Goal: Information Seeking & Learning: Learn about a topic

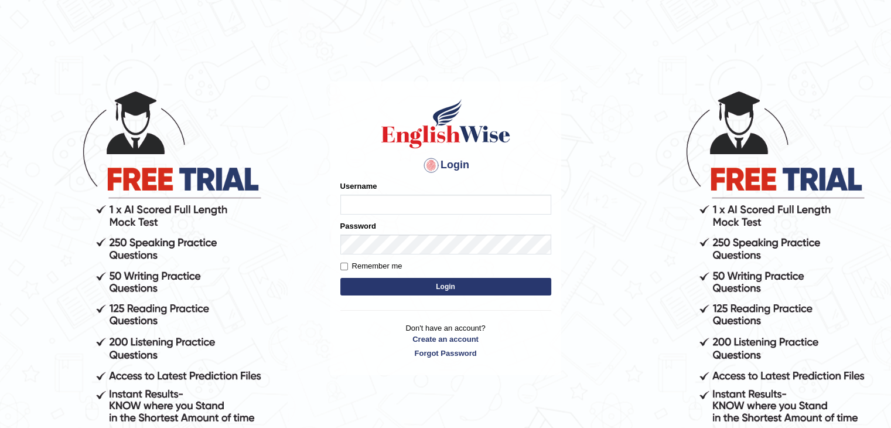
type input "Ravivinoth93"
click at [352, 268] on label "Remember me" at bounding box center [371, 266] width 62 height 12
click at [348, 268] on input "Remember me" at bounding box center [344, 266] width 8 height 8
checkbox input "true"
click at [388, 286] on button "Login" at bounding box center [445, 287] width 211 height 18
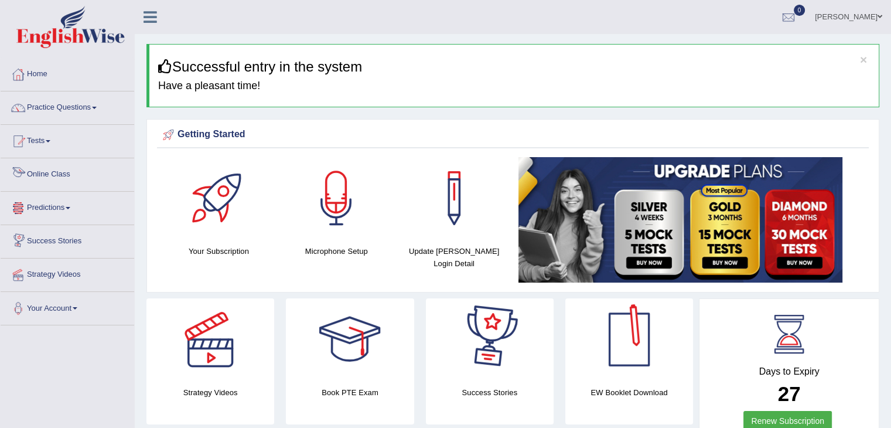
click at [61, 172] on link "Online Class" at bounding box center [68, 172] width 134 height 29
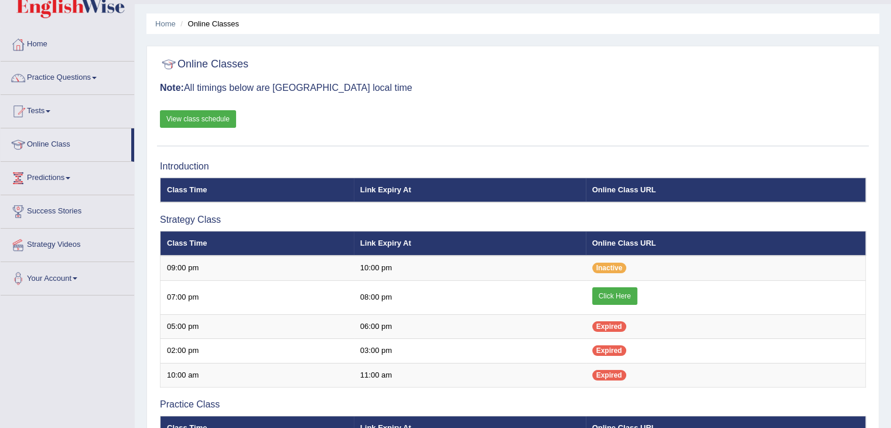
scroll to position [59, 0]
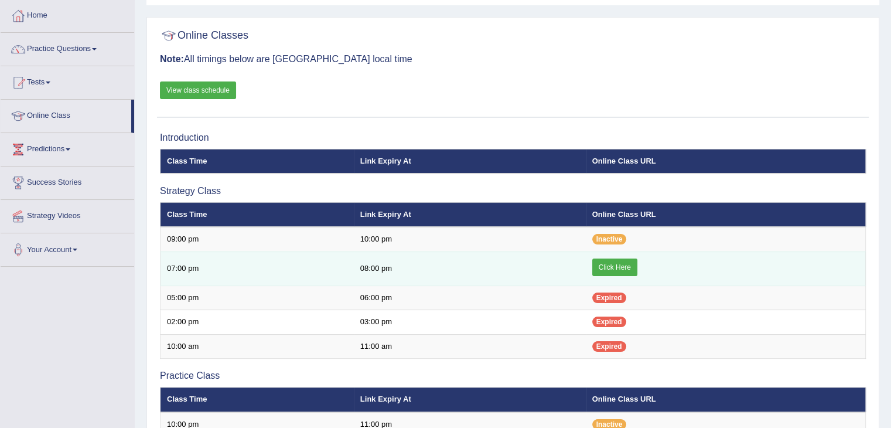
click at [599, 265] on link "Click Here" at bounding box center [614, 267] width 45 height 18
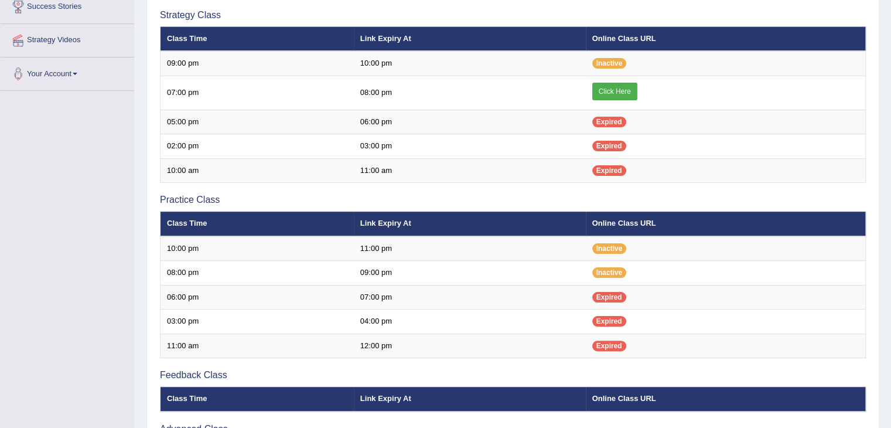
scroll to position [234, 0]
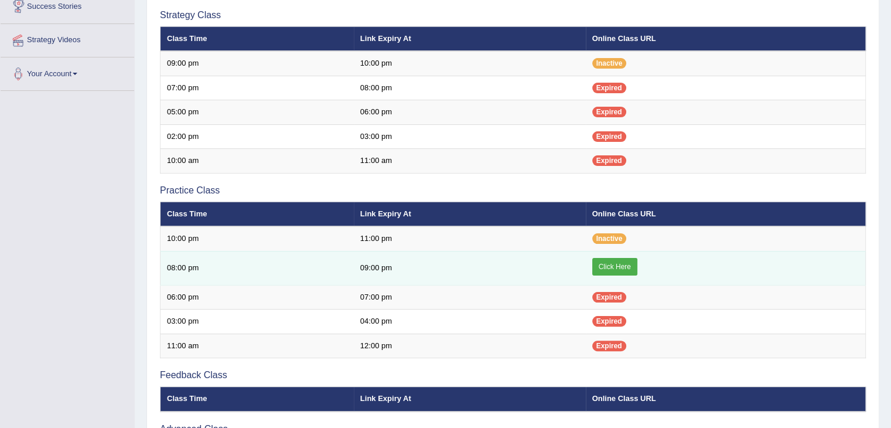
click at [619, 263] on link "Click Here" at bounding box center [614, 267] width 45 height 18
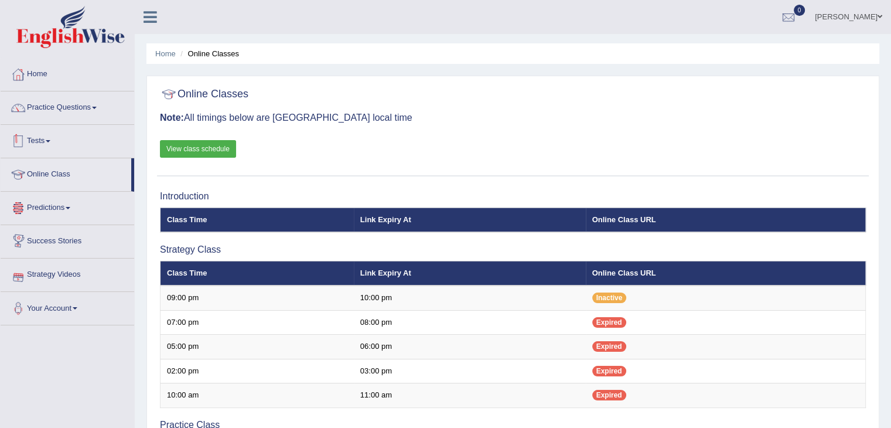
click at [53, 144] on link "Tests" at bounding box center [68, 139] width 134 height 29
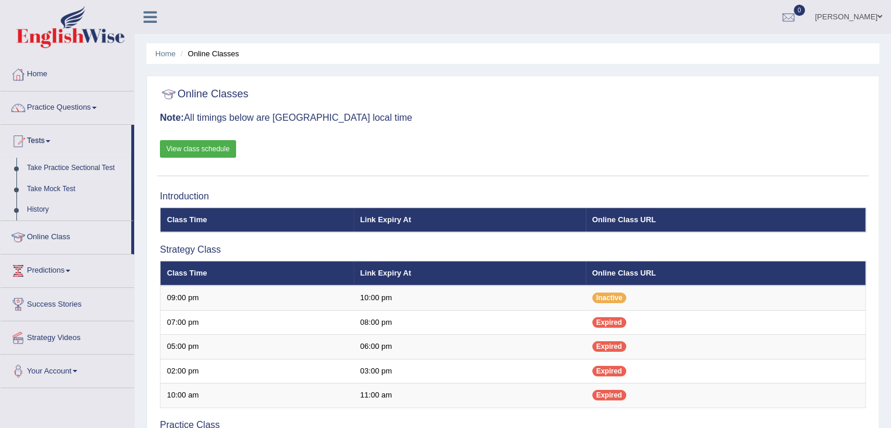
click at [69, 167] on link "Take Practice Sectional Test" at bounding box center [77, 168] width 110 height 21
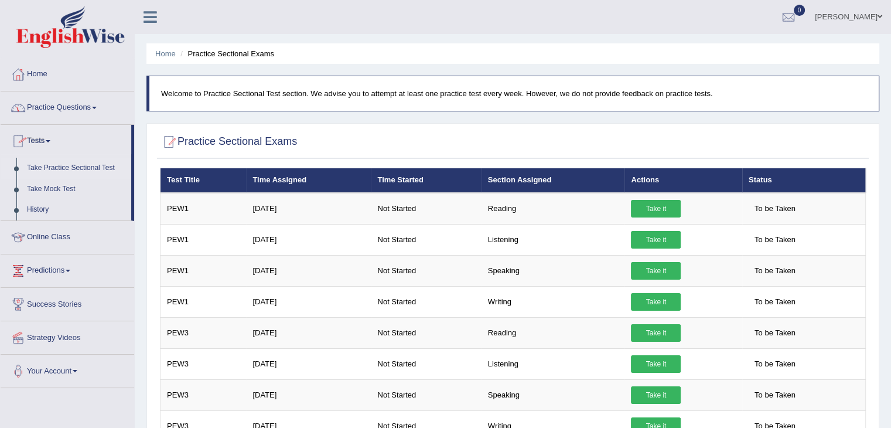
click at [74, 105] on link "Practice Questions" at bounding box center [68, 105] width 134 height 29
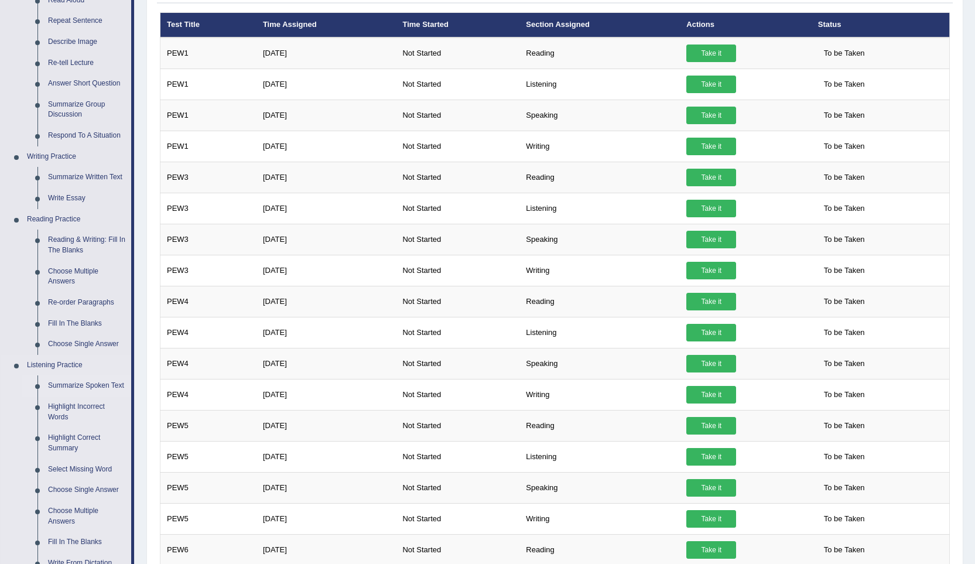
scroll to position [176, 0]
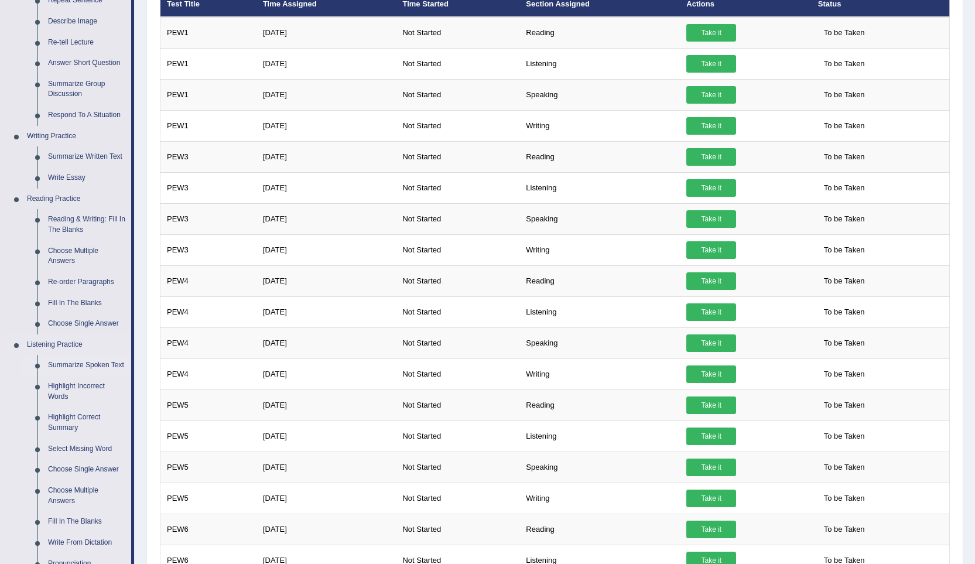
click at [80, 364] on link "Summarize Spoken Text" at bounding box center [87, 365] width 88 height 21
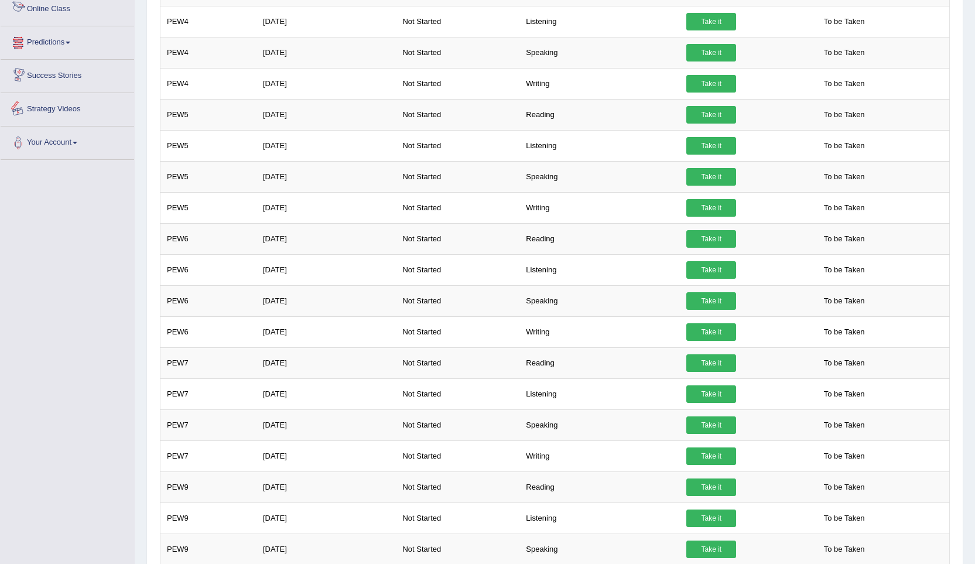
scroll to position [798, 0]
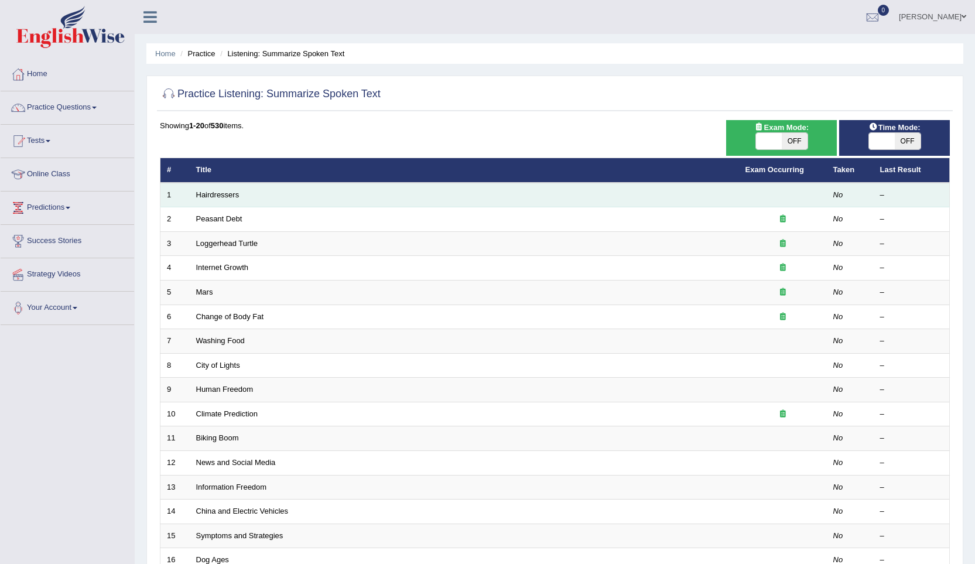
click at [243, 195] on td "Hairdressers" at bounding box center [465, 195] width 550 height 25
click at [227, 195] on link "Hairdressers" at bounding box center [217, 194] width 43 height 9
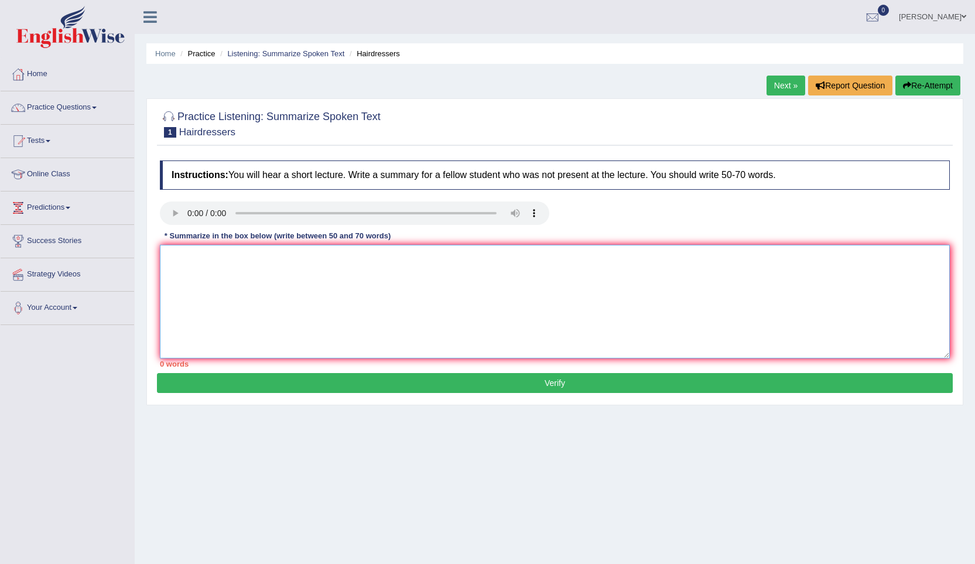
click at [187, 255] on textarea at bounding box center [555, 302] width 790 height 114
click at [347, 260] on textarea "Hairdresser plays an important role in society ." at bounding box center [555, 302] width 790 height 114
click at [431, 260] on textarea "Hairdresser plays an important role in society .they create confidence to" at bounding box center [555, 302] width 790 height 114
drag, startPoint x: 465, startPoint y: 258, endPoint x: 457, endPoint y: 260, distance: 8.0
click at [457, 260] on textarea "Hairdresser plays an important role in society .they create confidence and conf…" at bounding box center [555, 302] width 790 height 114
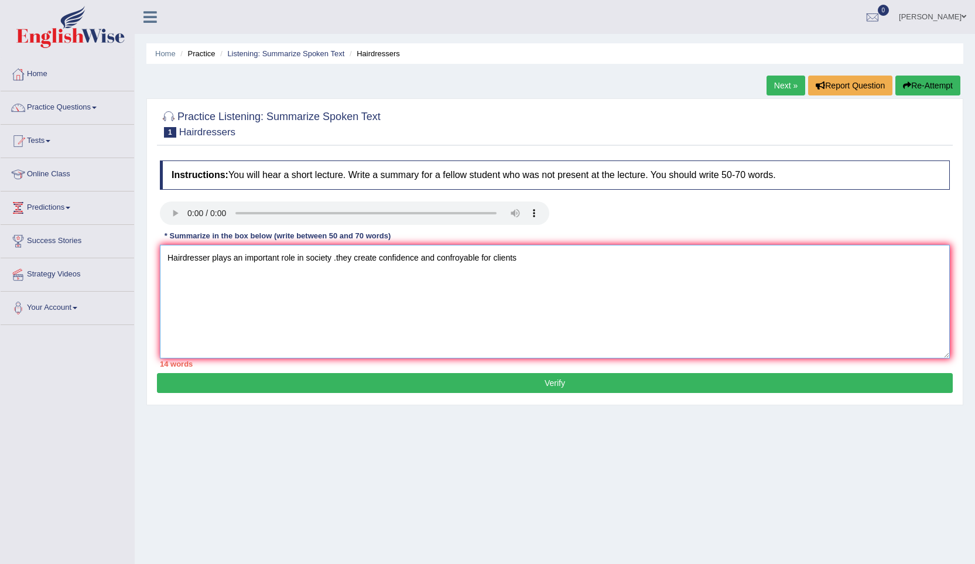
click at [460, 258] on textarea "Hairdresser plays an important role in society .they create confidence and conf…" at bounding box center [555, 302] width 790 height 114
click at [462, 261] on textarea "Hairdresser plays an important role in society .they create confidence and conf…" at bounding box center [555, 302] width 790 height 114
click at [525, 259] on textarea "Hairdresser plays an important role in society .they create confidence and conf…" at bounding box center [555, 302] width 790 height 114
click at [537, 259] on textarea "Hairdresser plays an important role in society .they create confidence and conf…" at bounding box center [555, 302] width 790 height 114
drag, startPoint x: 674, startPoint y: 261, endPoint x: 633, endPoint y: 257, distance: 40.7
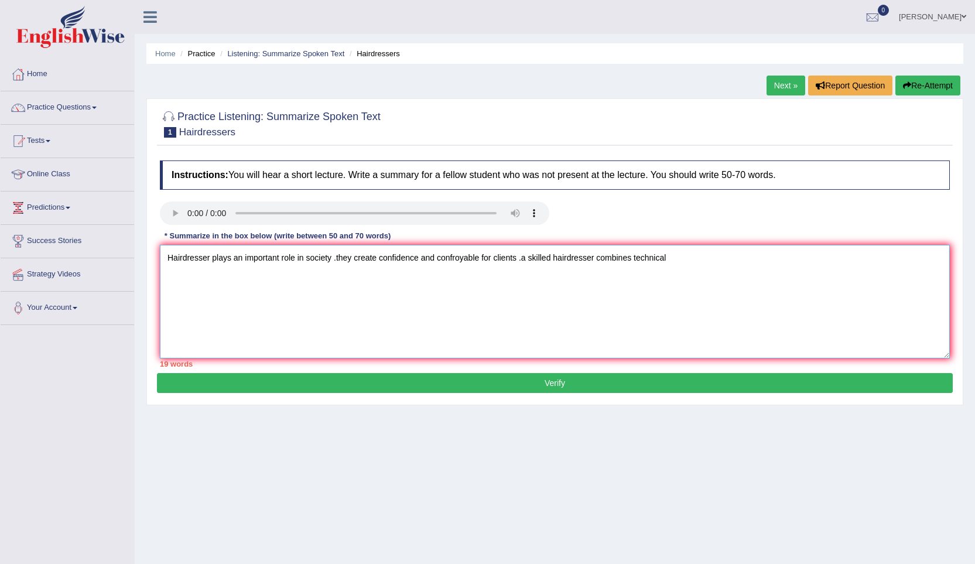
click at [633, 257] on textarea "Hairdresser plays an important role in society .they create confidence and conf…" at bounding box center [555, 302] width 790 height 114
drag, startPoint x: 652, startPoint y: 256, endPoint x: 598, endPoint y: 257, distance: 54.5
click at [598, 257] on textarea "Hairdresser plays an important role in society .they create confidence and conf…" at bounding box center [555, 302] width 790 height 114
click at [680, 252] on textarea "Hairdresser plays an important role in society .they create confidence and conf…" at bounding box center [555, 302] width 790 height 114
click at [818, 260] on textarea "Hairdresser plays an important role in society .they create confidence and conf…" at bounding box center [555, 302] width 790 height 114
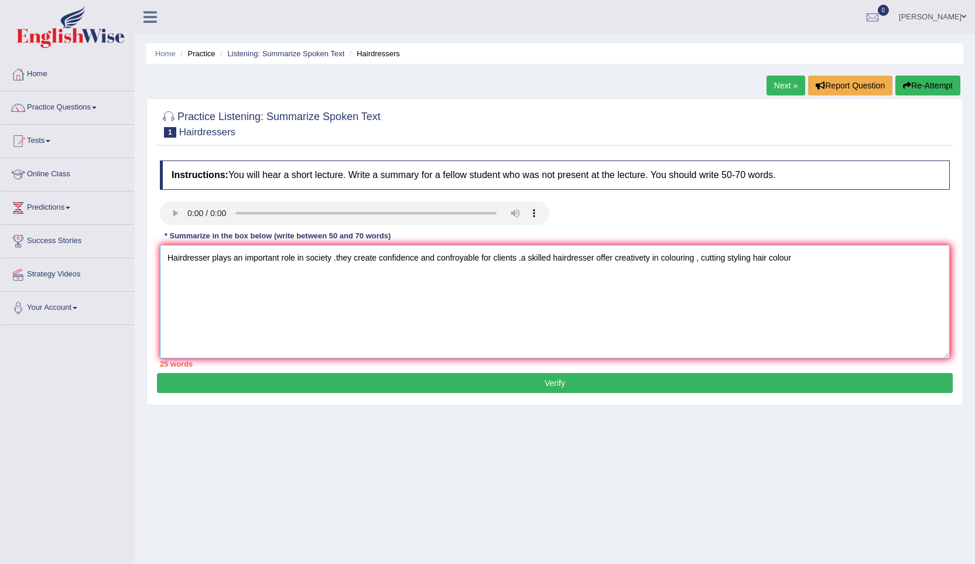
click at [811, 265] on textarea "Hairdresser plays an important role in society .they create confidence and conf…" at bounding box center [555, 302] width 790 height 114
click at [525, 260] on textarea "Hairdresser plays an important role in society .they create confidence and conf…" at bounding box center [555, 302] width 790 height 114
click at [339, 257] on textarea "Hairdresser plays an important role in society .they create confidence and conf…" at bounding box center [555, 302] width 790 height 114
click at [732, 260] on textarea "Hairdresser plays an important role in society .They create confidence and conf…" at bounding box center [555, 302] width 790 height 114
click at [928, 256] on textarea "Hairdresser plays an important role in society .They create confidence and conf…" at bounding box center [555, 302] width 790 height 114
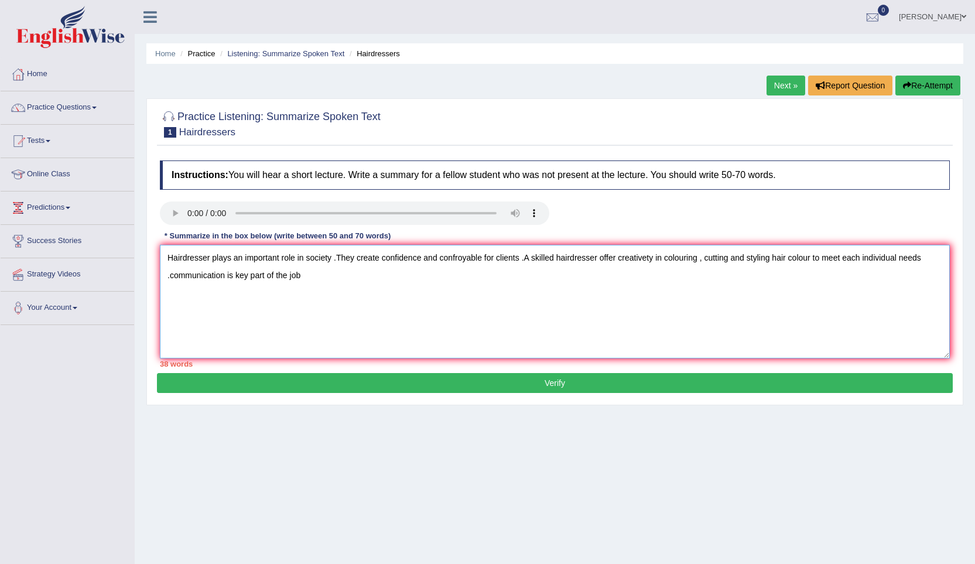
click at [169, 278] on textarea "Hairdresser plays an important role in society .They create confidence and conf…" at bounding box center [555, 302] width 790 height 114
click at [397, 274] on textarea "Hairdresser plays an important role in society .They create confidence and conf…" at bounding box center [555, 302] width 790 height 114
click at [406, 275] on textarea "Hairdresser plays an important role in society .They create confidence and conf…" at bounding box center [555, 302] width 790 height 114
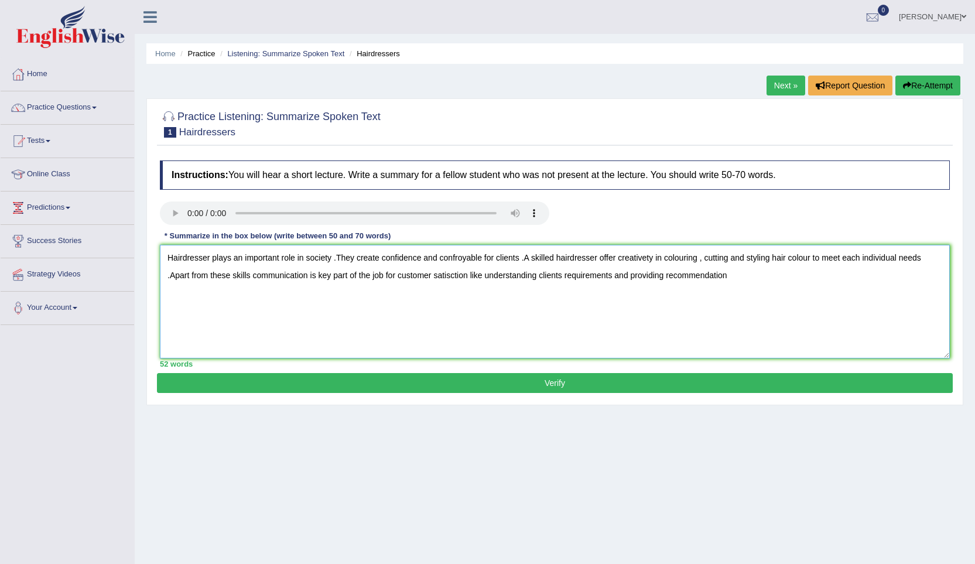
click at [747, 281] on textarea "Hairdresser plays an important role in society .They create confidence and conf…" at bounding box center [555, 302] width 790 height 114
click at [748, 275] on textarea "Hairdresser plays an important role in society .They create confidence and conf…" at bounding box center [555, 302] width 790 height 114
click at [898, 268] on textarea "Hairdresser plays an important role in society .They create confidence and conf…" at bounding box center [555, 302] width 790 height 114
click at [247, 297] on textarea "Hairdresser plays an important role in society .They create confidence and conf…" at bounding box center [555, 302] width 790 height 114
click at [390, 292] on textarea "Hairdresser plays an important role in society .They create confidence and conf…" at bounding box center [555, 302] width 790 height 114
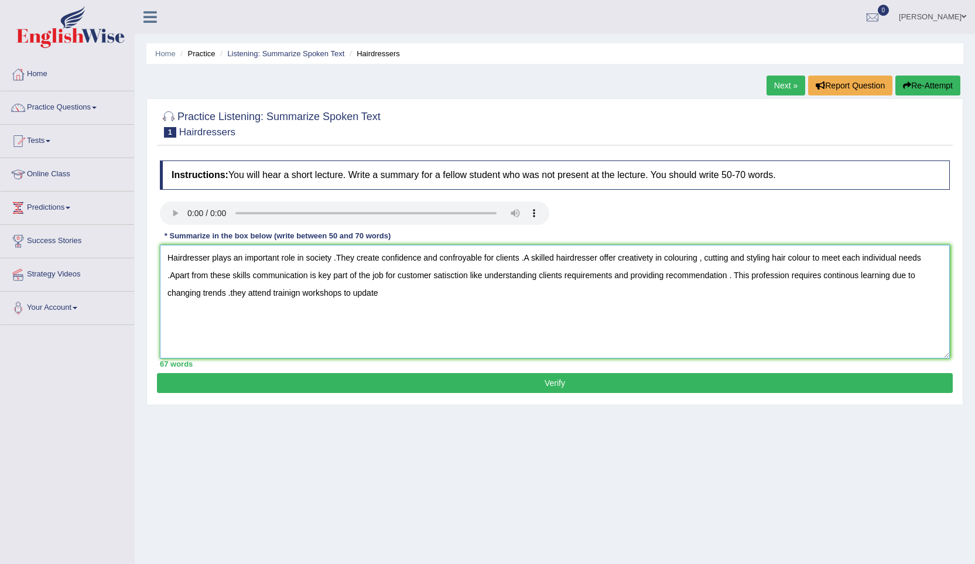
click at [296, 294] on textarea "Hairdresser plays an important role in society .They create confidence and conf…" at bounding box center [555, 302] width 790 height 114
click at [408, 288] on textarea "Hairdresser plays an important role in society .They create confidence and conf…" at bounding box center [555, 302] width 790 height 114
click at [463, 260] on textarea "Hairdresser plays an important role in society .They create confidence and conf…" at bounding box center [555, 302] width 790 height 114
click at [462, 260] on textarea "Hairdresser plays an important role in society .They create confidence and conf…" at bounding box center [555, 302] width 790 height 114
drag, startPoint x: 462, startPoint y: 260, endPoint x: 450, endPoint y: 260, distance: 12.3
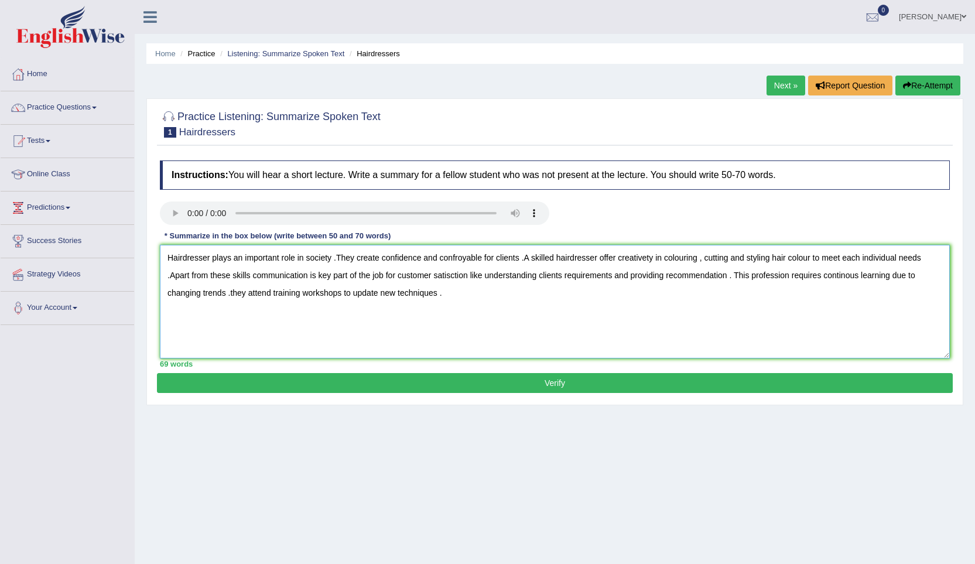
click at [450, 260] on textarea "Hairdresser plays an important role in society .They create confidence and conf…" at bounding box center [555, 302] width 790 height 114
click at [482, 258] on textarea "Hairdresser plays an important role in society .They create confidence and conf…" at bounding box center [555, 302] width 790 height 114
drag, startPoint x: 319, startPoint y: 278, endPoint x: 725, endPoint y: 280, distance: 406.0
click at [725, 280] on textarea "Hairdresser plays an important role in society .They create confidence and conf…" at bounding box center [555, 302] width 790 height 114
drag, startPoint x: 339, startPoint y: 257, endPoint x: 518, endPoint y: 257, distance: 178.7
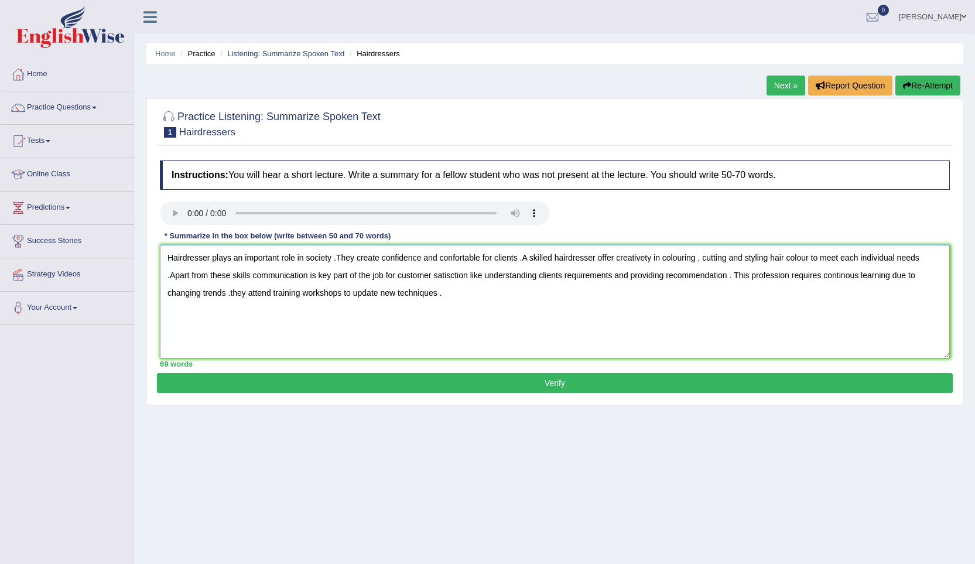
click at [518, 257] on textarea "Hairdresser plays an important role in society .They create confidence and conf…" at bounding box center [555, 302] width 790 height 114
click at [440, 290] on textarea "Hairdresser plays an important role in society .They create confidence and conf…" at bounding box center [555, 302] width 790 height 114
drag, startPoint x: 452, startPoint y: 293, endPoint x: 146, endPoint y: 248, distance: 308.5
click at [140, 247] on div "Home Practice Listening: Summarize Spoken Text Hairdressers Next » Report Quest…" at bounding box center [555, 293] width 841 height 586
paste textarea "The speaker provided a comprehensive overview about a Hairdresser, highlighting…"
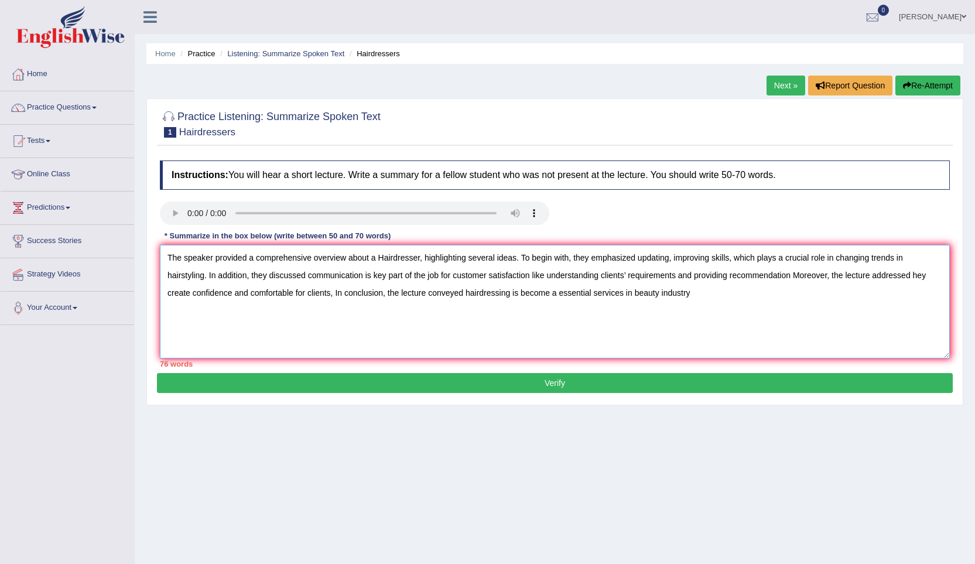
click at [516, 305] on textarea "The speaker provided a comprehensive overview about a Hairdresser, highlighting…" at bounding box center [555, 302] width 790 height 114
drag, startPoint x: 310, startPoint y: 260, endPoint x: 250, endPoint y: 257, distance: 60.4
click at [250, 257] on textarea "The speaker provided a comprehensive overview about a Hairdresser, highlighting…" at bounding box center [555, 302] width 790 height 114
click at [514, 259] on textarea "The speaker provided overview about a Hairdresser, highlighting several ideas. …" at bounding box center [555, 302] width 790 height 114
click at [830, 257] on textarea "The speaker provided overview about a Hairdresser, highlighting several ideas. …" at bounding box center [555, 302] width 790 height 114
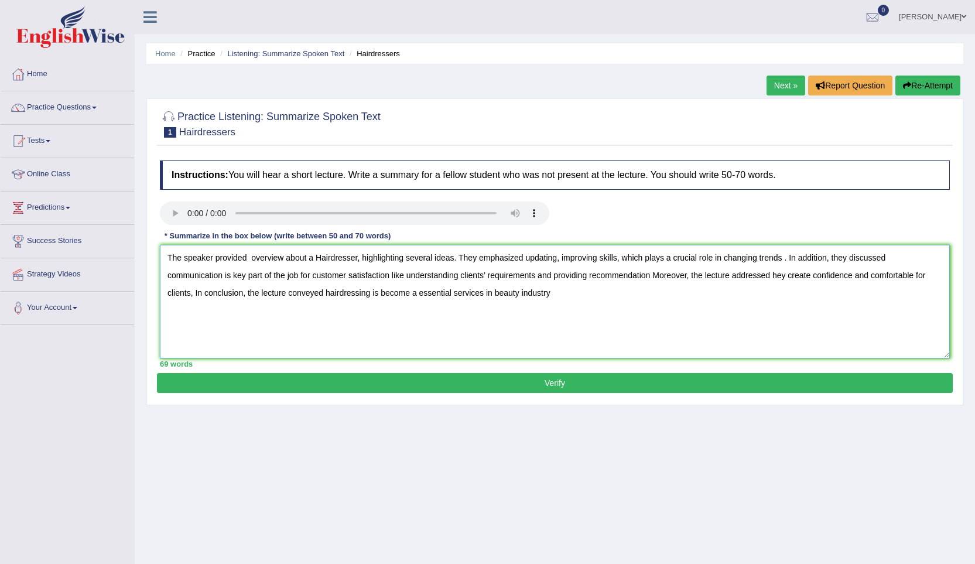
click at [774, 275] on textarea "The speaker provided overview about a Hairdresser, highlighting several ideas. …" at bounding box center [555, 302] width 790 height 114
type textarea "The speaker provided overview about a Hairdresser, highlighting several ideas. …"
drag, startPoint x: 565, startPoint y: 305, endPoint x: 32, endPoint y: 360, distance: 536.6
click at [102, 265] on div "Toggle navigation Home Practice Questions Speaking Practice Read Aloud Repeat S…" at bounding box center [487, 304] width 975 height 609
click at [418, 379] on button "Verify" at bounding box center [555, 383] width 796 height 20
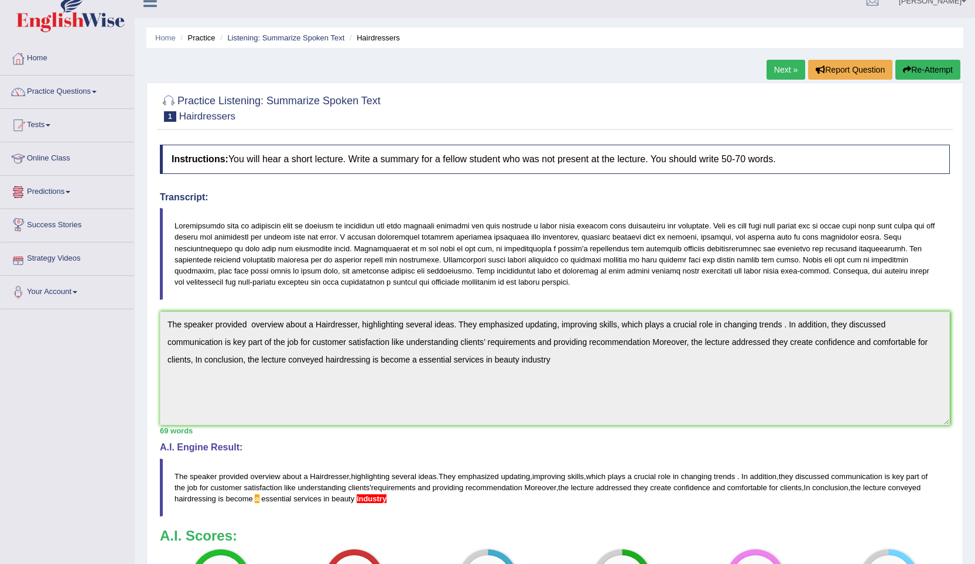
scroll to position [15, 0]
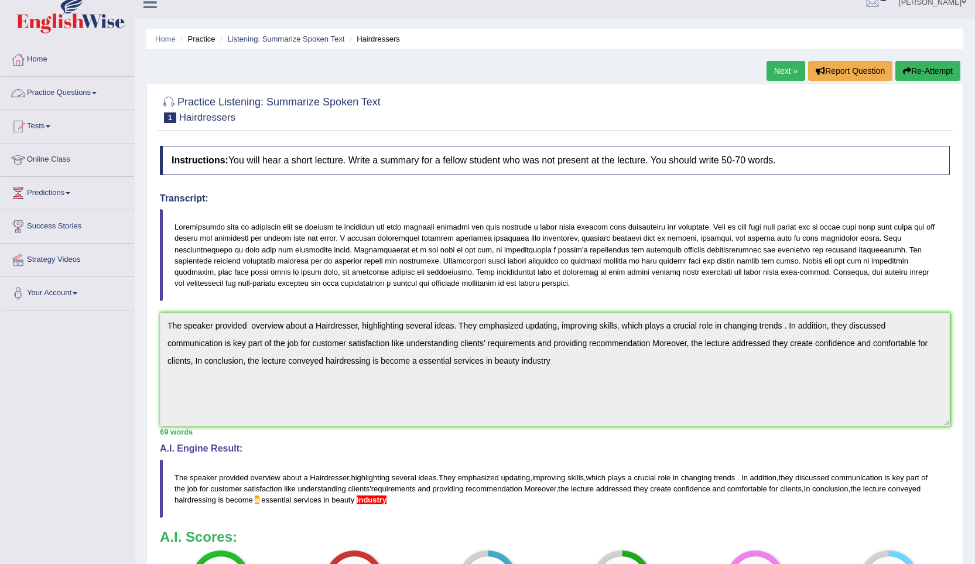
click at [63, 96] on link "Practice Questions" at bounding box center [68, 91] width 134 height 29
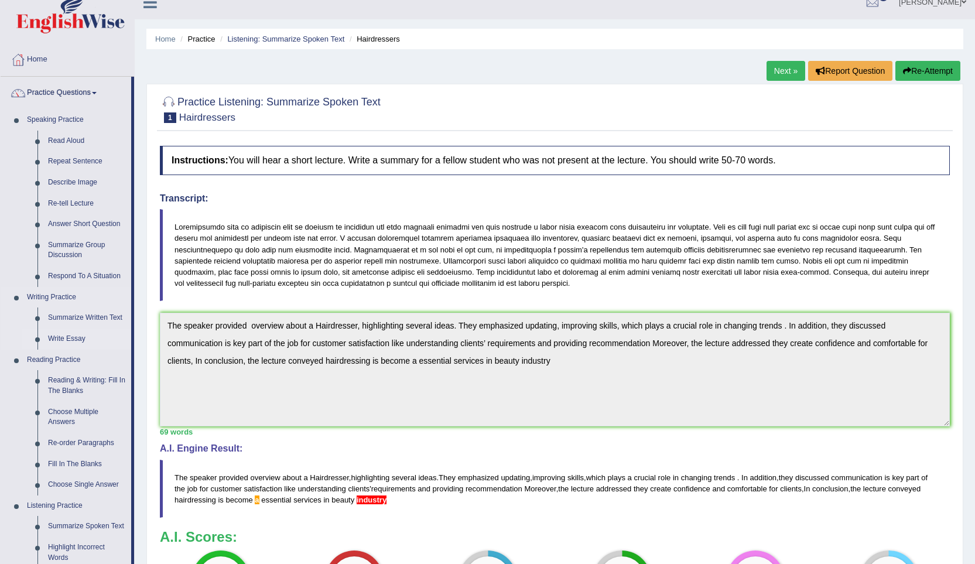
scroll to position [73, 0]
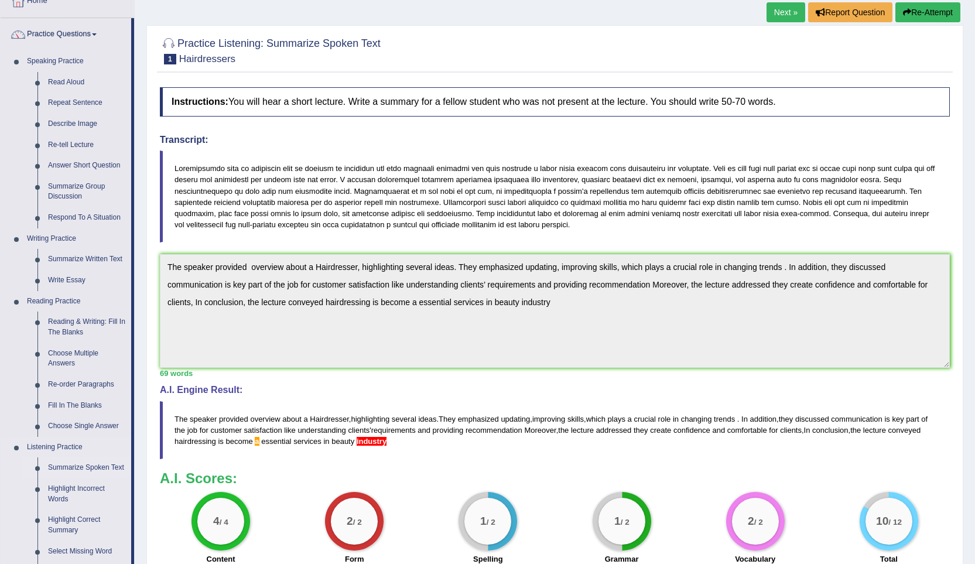
click at [69, 468] on link "Summarize Spoken Text" at bounding box center [87, 468] width 88 height 21
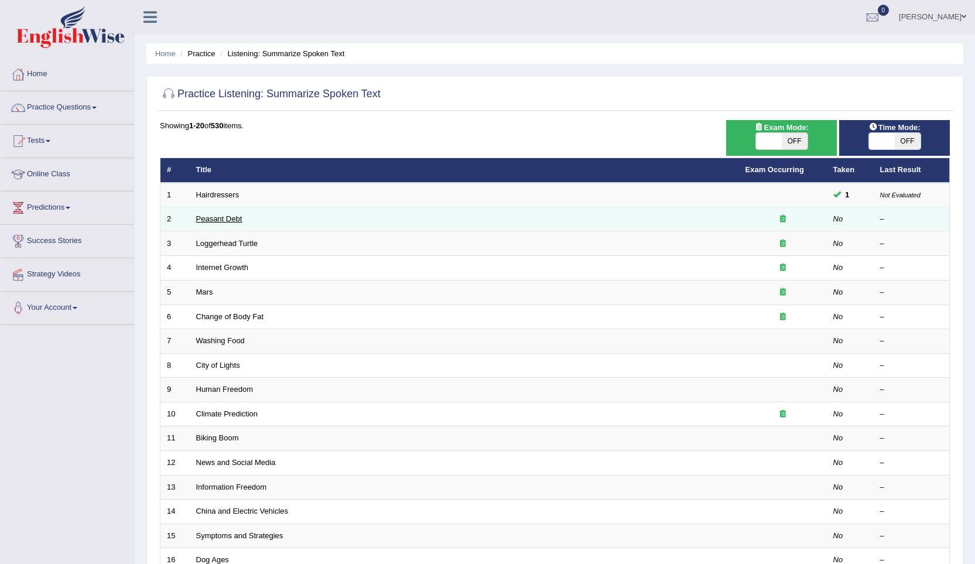
click at [210, 219] on link "Peasant Debt" at bounding box center [219, 218] width 46 height 9
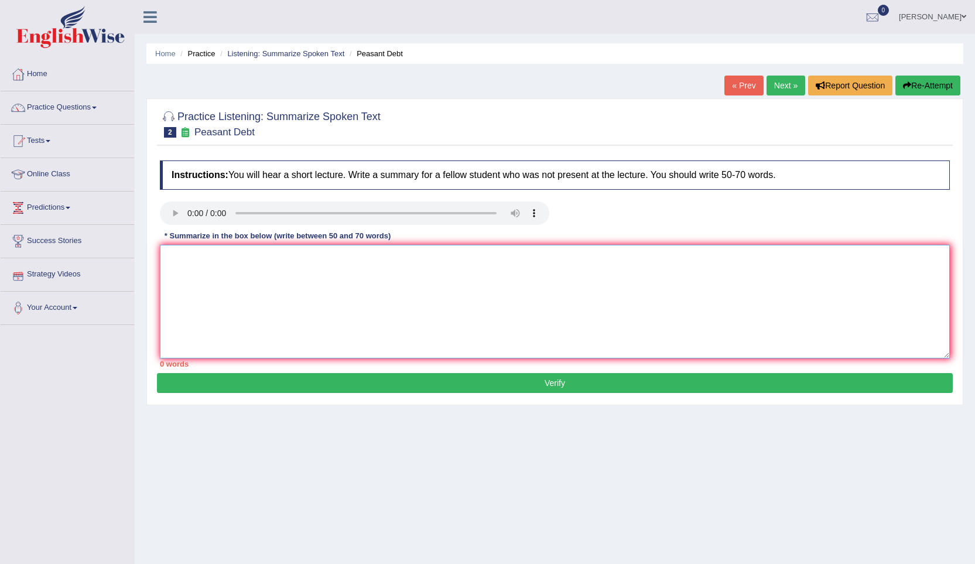
click at [180, 252] on textarea at bounding box center [555, 302] width 790 height 114
paste textarea "The speaker provided a comprehensive overview of [main topic], highlighting sev…"
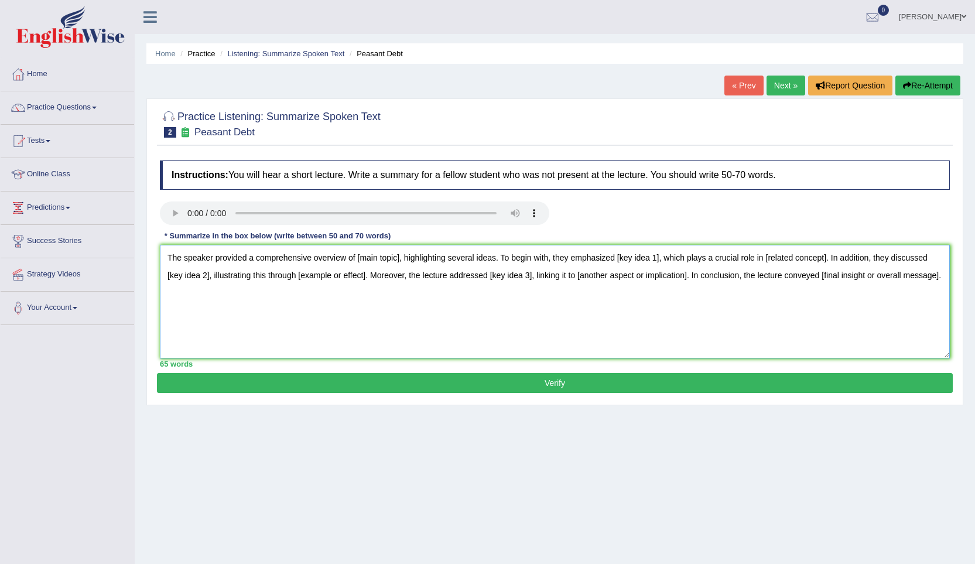
click at [397, 261] on textarea "The speaker provided a comprehensive overview of [main topic], highlighting sev…" at bounding box center [555, 302] width 790 height 114
drag, startPoint x: 398, startPoint y: 260, endPoint x: 357, endPoint y: 257, distance: 41.7
click at [357, 257] on textarea "The speaker provided a comprehensive overview of [main topic], highlighting sev…" at bounding box center [555, 302] width 790 height 114
click at [398, 258] on textarea "The speaker provided a comprehensive overview of [main topic], highlighting sev…" at bounding box center [555, 302] width 790 height 114
drag, startPoint x: 366, startPoint y: 261, endPoint x: 376, endPoint y: 261, distance: 10.0
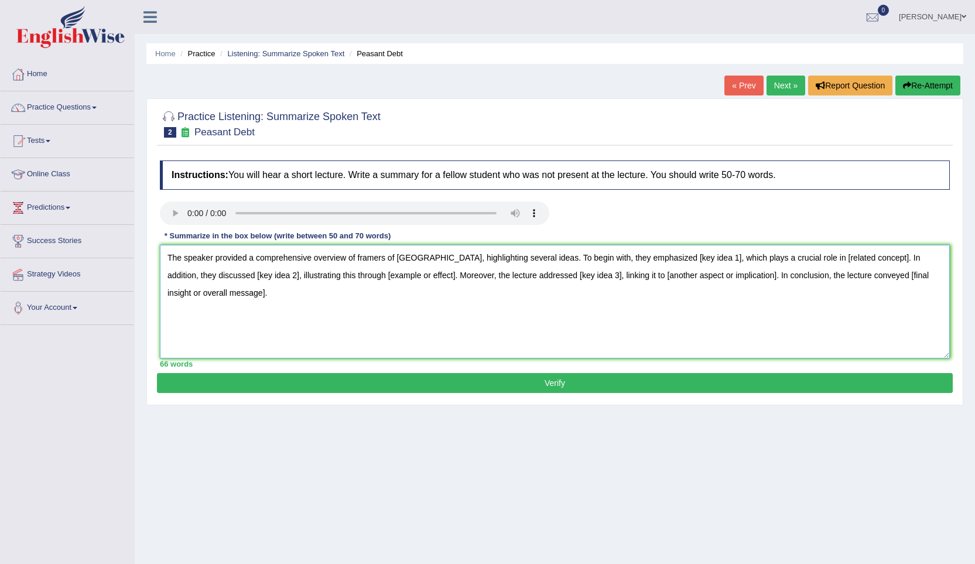
click at [367, 260] on textarea "The speaker provided a comprehensive overview of framers of [GEOGRAPHIC_DATA], …" at bounding box center [555, 302] width 790 height 114
click at [362, 257] on textarea "The speaker provided a comprehensive overview of farmers of [GEOGRAPHIC_DATA], …" at bounding box center [555, 302] width 790 height 114
click at [356, 257] on textarea "The speaker provided a comprehensive overview of farmers of [GEOGRAPHIC_DATA], …" at bounding box center [555, 302] width 790 height 114
click at [431, 259] on textarea "The speaker provided a comprehensive overview of suicide of farmers of [GEOGRAP…" at bounding box center [555, 302] width 790 height 114
drag, startPoint x: 711, startPoint y: 259, endPoint x: 668, endPoint y: 255, distance: 42.4
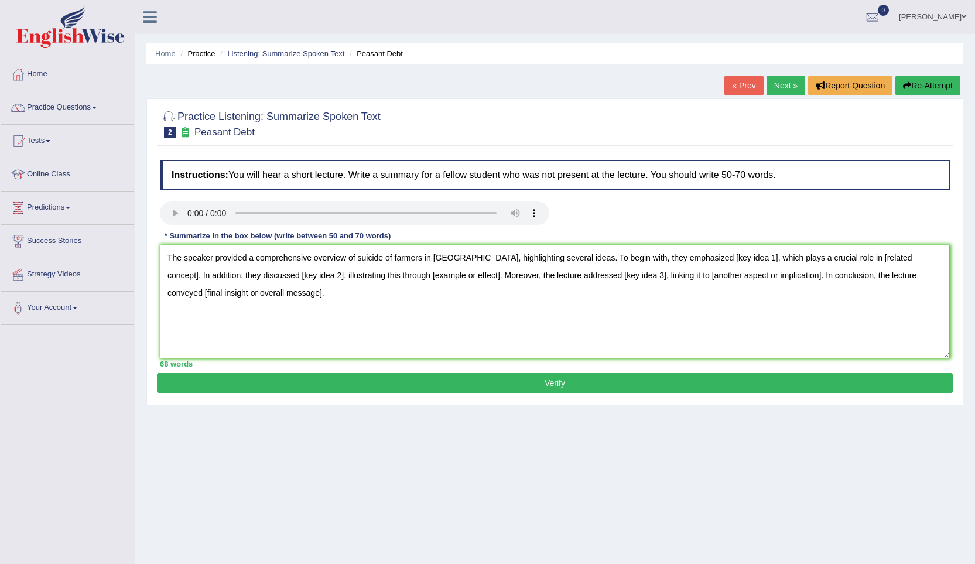
click at [668, 255] on textarea "The speaker provided a comprehensive overview of suicide of farmers in [GEOGRAP…" at bounding box center [555, 302] width 790 height 114
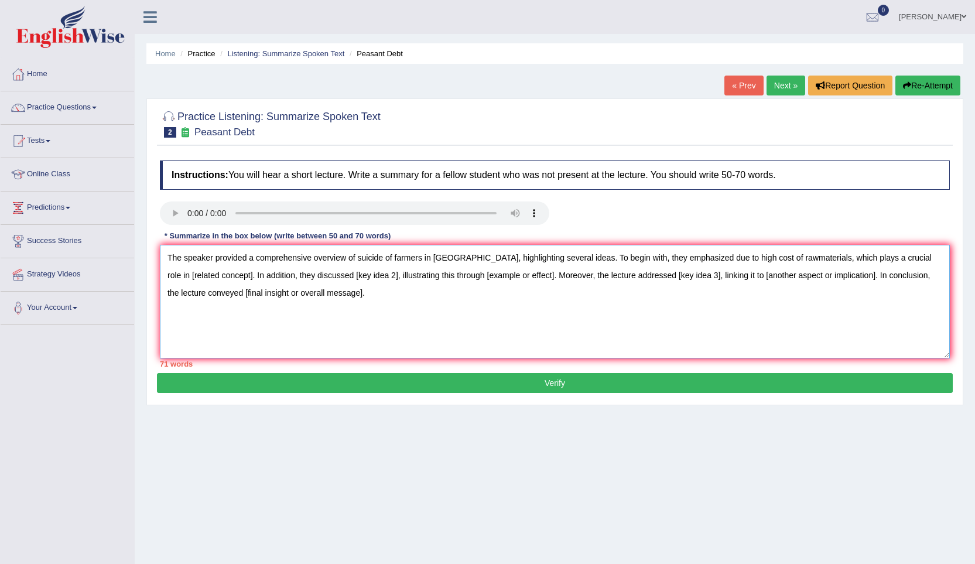
click at [787, 264] on textarea "The speaker provided a comprehensive overview of suicide of farmers in [GEOGRAP…" at bounding box center [555, 302] width 790 height 114
click at [511, 305] on textarea "The speaker provided a comprehensive overview of suicide of farmers in [GEOGRAP…" at bounding box center [555, 302] width 790 height 114
type textarea "The speaker provided a comprehensive overview of suicide of farmers in [GEOGRAP…"
drag, startPoint x: 548, startPoint y: 260, endPoint x: 457, endPoint y: 261, distance: 91.4
click at [457, 261] on textarea "The speaker provided a comprehensive overview of suicide of farmers in [GEOGRAP…" at bounding box center [555, 302] width 790 height 114
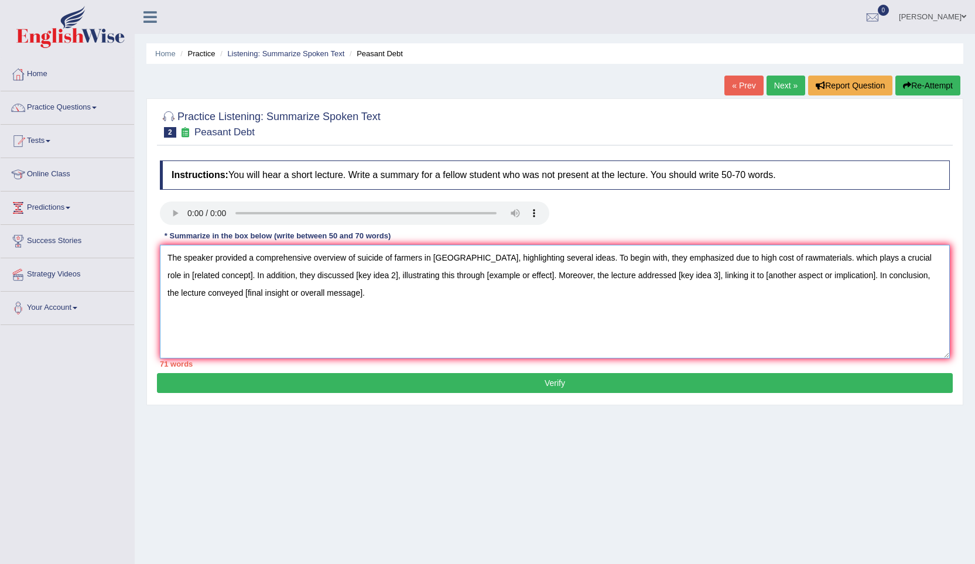
click at [546, 255] on textarea "The speaker provided a comprehensive overview of suicide of farmers in [GEOGRAP…" at bounding box center [555, 302] width 790 height 114
click at [548, 258] on textarea "The speaker provided a comprehensive overview of suicide of farmers in [GEOGRAP…" at bounding box center [555, 302] width 790 height 114
click at [504, 285] on textarea "The speaker provided a comprehensive overview of suicide of farmers in [GEOGRAP…" at bounding box center [555, 302] width 790 height 114
click at [500, 295] on textarea "The speaker provided a comprehensive overview of suicide of farmers in [GEOGRAP…" at bounding box center [555, 302] width 790 height 114
drag, startPoint x: 394, startPoint y: 259, endPoint x: 348, endPoint y: 258, distance: 45.7
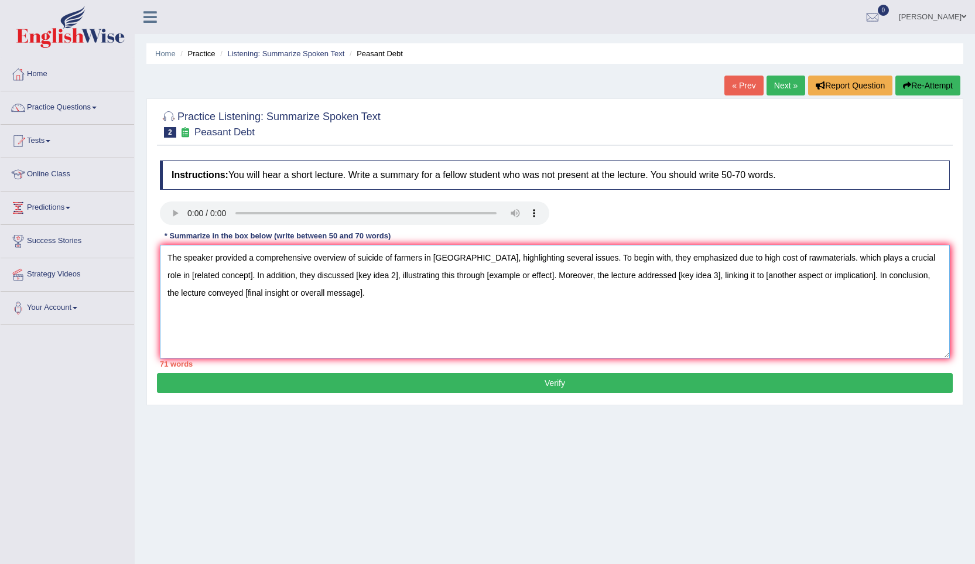
click at [348, 258] on textarea "The speaker provided a comprehensive overview of suicide of farmers in [GEOGRAP…" at bounding box center [555, 302] width 790 height 114
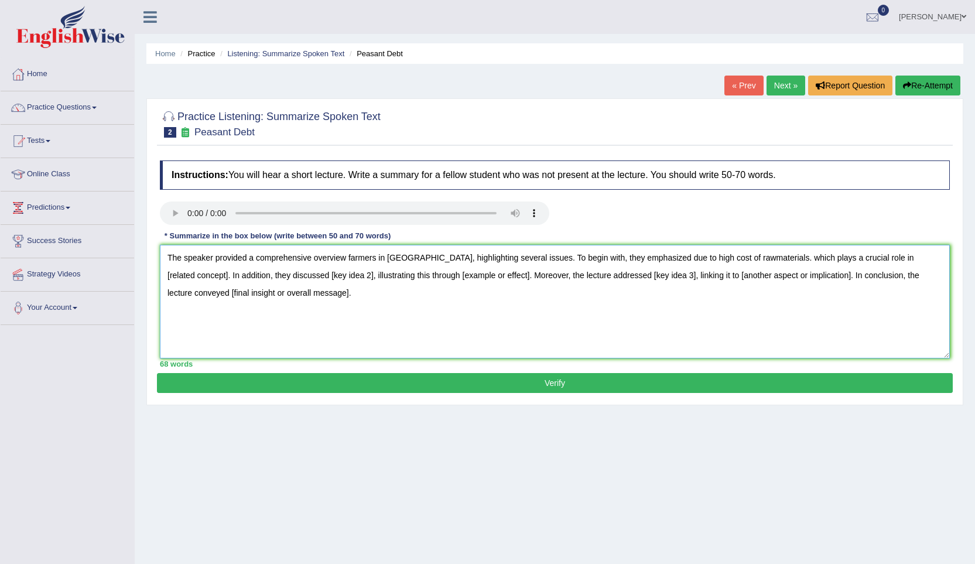
drag, startPoint x: 747, startPoint y: 258, endPoint x: 849, endPoint y: 255, distance: 102.0
click at [849, 255] on textarea "The speaker provided a comprehensive overview farmers in [GEOGRAPHIC_DATA], hig…" at bounding box center [555, 302] width 790 height 114
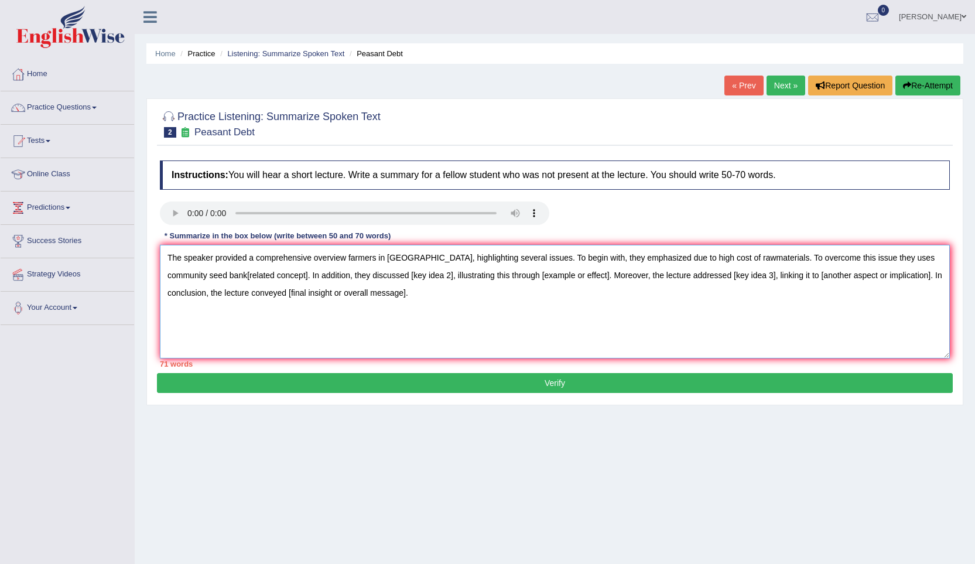
drag, startPoint x: 245, startPoint y: 276, endPoint x: 253, endPoint y: 279, distance: 8.2
click at [245, 277] on textarea "The speaker provided a comprehensive overview farmers in India, highlighting se…" at bounding box center [555, 302] width 790 height 114
click at [348, 260] on textarea "The speaker provided a comprehensive overview farmers in India, highlighting se…" at bounding box center [555, 302] width 790 height 114
drag, startPoint x: 647, startPoint y: 259, endPoint x: 589, endPoint y: 263, distance: 58.1
click at [589, 263] on textarea "The speaker provided a comprehensive overview about farmers in India, highlight…" at bounding box center [555, 302] width 790 height 114
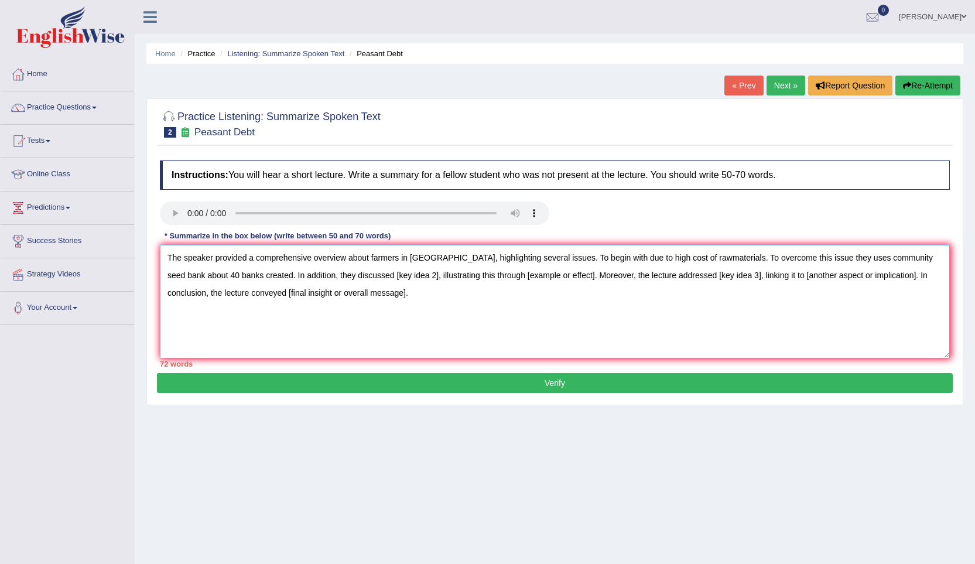
click at [698, 258] on textarea "The speaker provided a comprehensive overview about farmers in India, highlight…" at bounding box center [555, 302] width 790 height 114
click at [335, 278] on textarea "The speaker provided a comprehensive overview about farmers in India, highlight…" at bounding box center [555, 302] width 790 height 114
drag, startPoint x: 430, startPoint y: 277, endPoint x: 510, endPoint y: 275, distance: 79.7
click at [510, 275] on textarea "The speaker provided a comprehensive overview about farmers in India, highlight…" at bounding box center [555, 302] width 790 height 114
drag, startPoint x: 746, startPoint y: 277, endPoint x: 593, endPoint y: 282, distance: 153.6
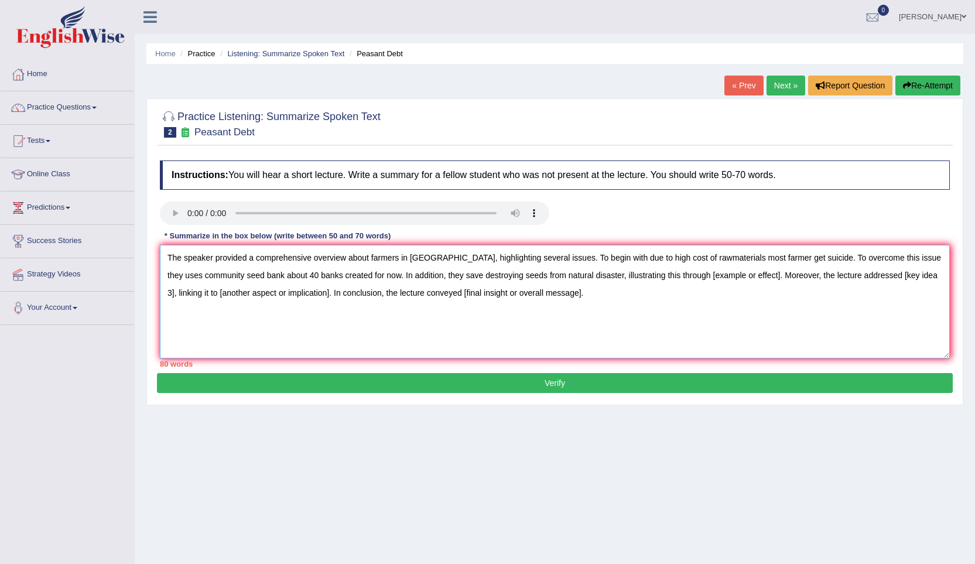
click at [593, 282] on textarea "The speaker provided a comprehensive overview about farmers in India, highlight…" at bounding box center [555, 302] width 790 height 114
click at [785, 259] on textarea "The speaker provided a comprehensive overview about farmers in India, highlight…" at bounding box center [555, 302] width 790 height 114
click at [700, 262] on textarea "The speaker provided a comprehensive overview about farmers in India, highlight…" at bounding box center [555, 302] width 790 height 114
click at [699, 261] on textarea "The speaker provided a comprehensive overview about farmers in India, highlight…" at bounding box center [555, 302] width 790 height 114
click at [724, 257] on textarea "The speaker provided a comprehensive overview about farmers in India, highlight…" at bounding box center [555, 302] width 790 height 114
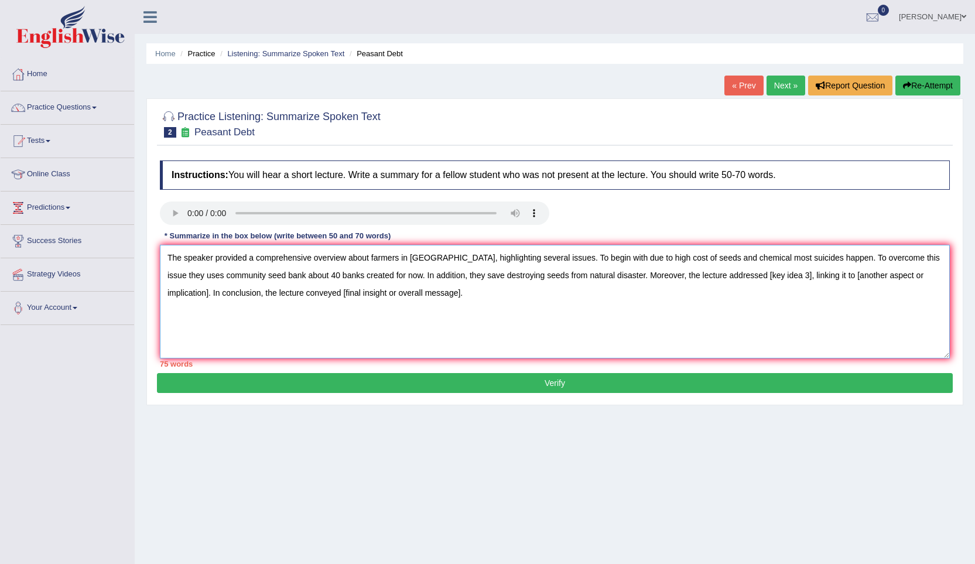
click at [446, 304] on textarea "The speaker provided a comprehensive overview about farmers in India, highlight…" at bounding box center [555, 302] width 790 height 114
drag, startPoint x: 593, startPoint y: 275, endPoint x: 908, endPoint y: 275, distance: 315.2
click at [908, 275] on textarea "The speaker provided a comprehensive overview about farmers in India, highlight…" at bounding box center [555, 302] width 790 height 114
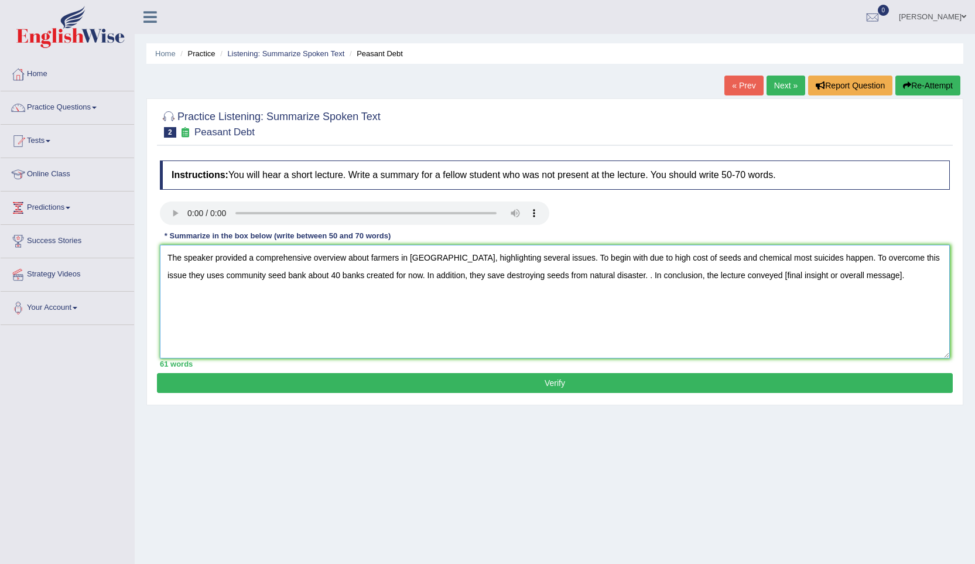
drag, startPoint x: 589, startPoint y: 275, endPoint x: 601, endPoint y: 279, distance: 13.0
click at [589, 275] on textarea "The speaker provided a comprehensive overview about farmers in India, highlight…" at bounding box center [555, 302] width 790 height 114
click at [592, 282] on textarea "The speaker provided a comprehensive overview about farmers in India, highlight…" at bounding box center [555, 302] width 790 height 114
drag, startPoint x: 448, startPoint y: 279, endPoint x: 459, endPoint y: 285, distance: 12.8
click at [447, 279] on textarea "The speaker provided a comprehensive overview about farmers in India, highlight…" at bounding box center [555, 302] width 790 height 114
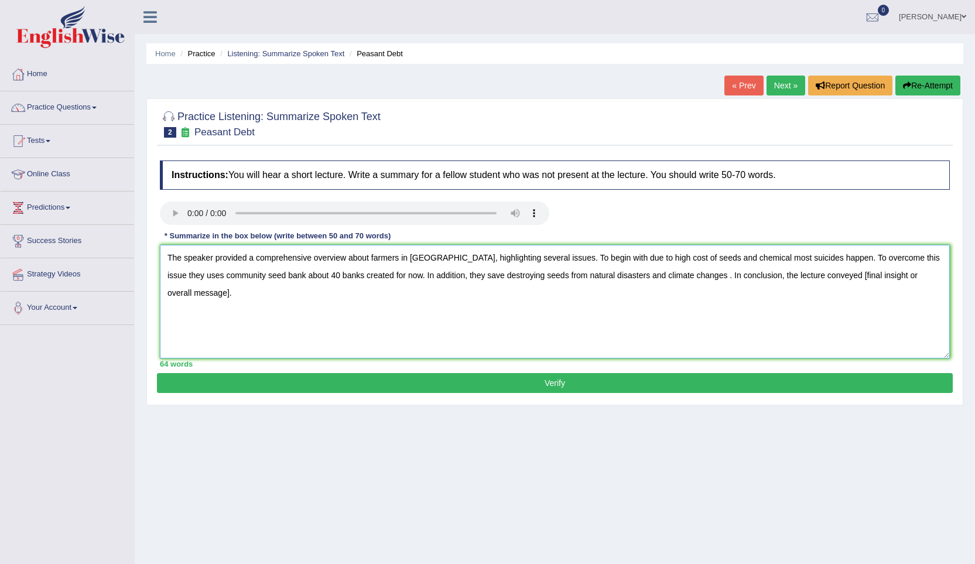
click at [763, 286] on textarea "The speaker provided a comprehensive overview about farmers in India, highlight…" at bounding box center [555, 302] width 790 height 114
drag, startPoint x: 931, startPoint y: 278, endPoint x: 807, endPoint y: 278, distance: 124.2
click at [807, 278] on textarea "The speaker provided a comprehensive overview about farmers in India, highlight…" at bounding box center [555, 302] width 790 height 114
click at [832, 305] on textarea "The speaker provided a comprehensive overview about farmers in India, highlight…" at bounding box center [555, 302] width 790 height 114
click at [916, 275] on textarea "The speaker provided a comprehensive overview about farmers in India, highlight…" at bounding box center [555, 302] width 790 height 114
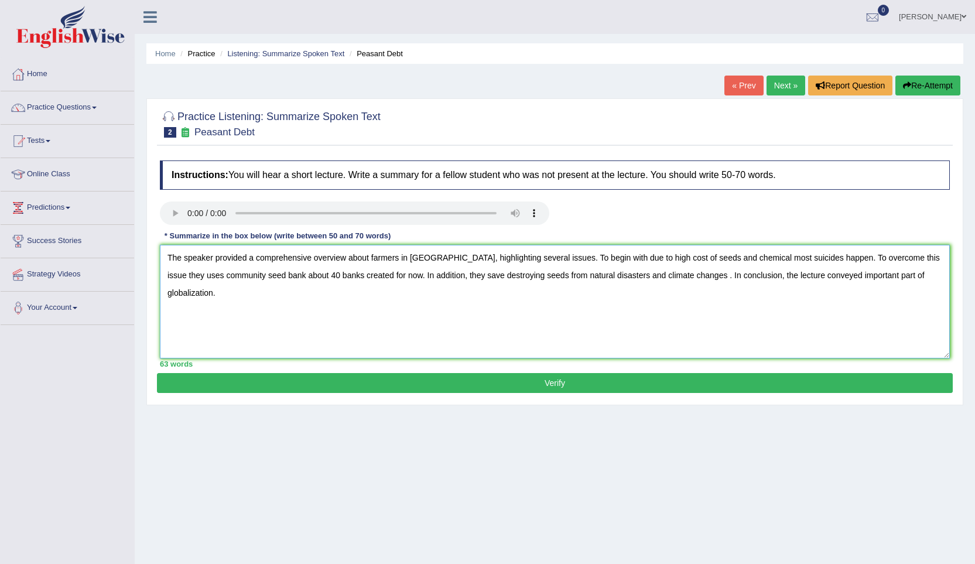
click at [807, 275] on textarea "The speaker provided a comprehensive overview about farmers in India, highlight…" at bounding box center [555, 302] width 790 height 114
click at [806, 275] on textarea "The speaker provided a comprehensive overview about farmers in India, highlight…" at bounding box center [555, 302] width 790 height 114
click at [933, 277] on textarea "The speaker provided a comprehensive overview about farmers in India, highlight…" at bounding box center [555, 302] width 790 height 114
click at [486, 277] on textarea "The speaker provided a comprehensive overview about farmers in India, highlight…" at bounding box center [555, 302] width 790 height 114
click at [518, 294] on textarea "The speaker provided a comprehensive overview about farmers in India, highlight…" at bounding box center [555, 302] width 790 height 114
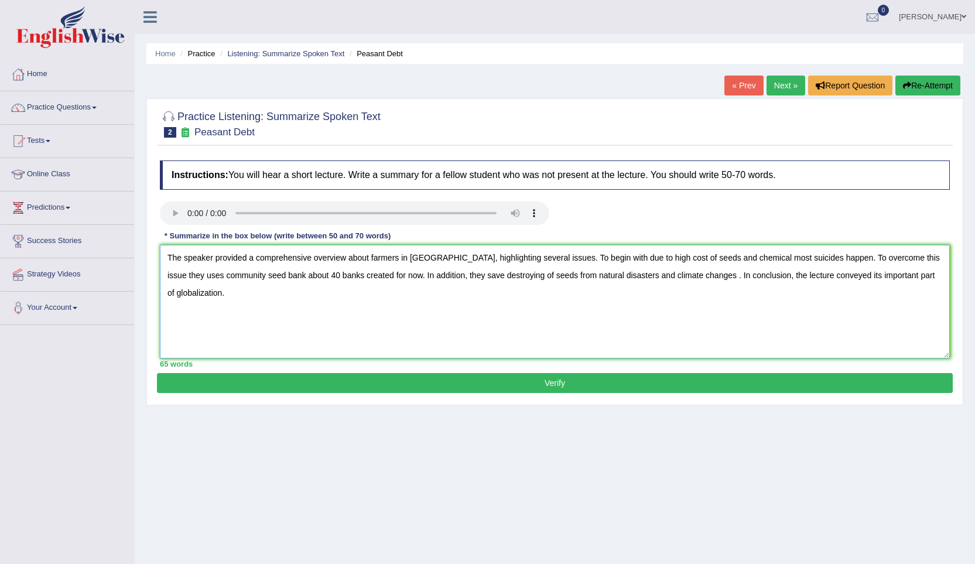
click at [582, 261] on textarea "The speaker provided a comprehensive overview about farmers in India, highlight…" at bounding box center [555, 302] width 790 height 114
click at [896, 258] on textarea "The speaker provided a comprehensive overview about farmers in India, highlight…" at bounding box center [555, 302] width 790 height 114
click at [898, 258] on textarea "The speaker provided a comprehensive overview about farmers in India, highlight…" at bounding box center [555, 302] width 790 height 114
drag, startPoint x: 726, startPoint y: 257, endPoint x: 758, endPoint y: 273, distance: 35.4
click at [726, 257] on textarea "The speaker provided a comprehensive overview about farmers in India, highlight…" at bounding box center [555, 302] width 790 height 114
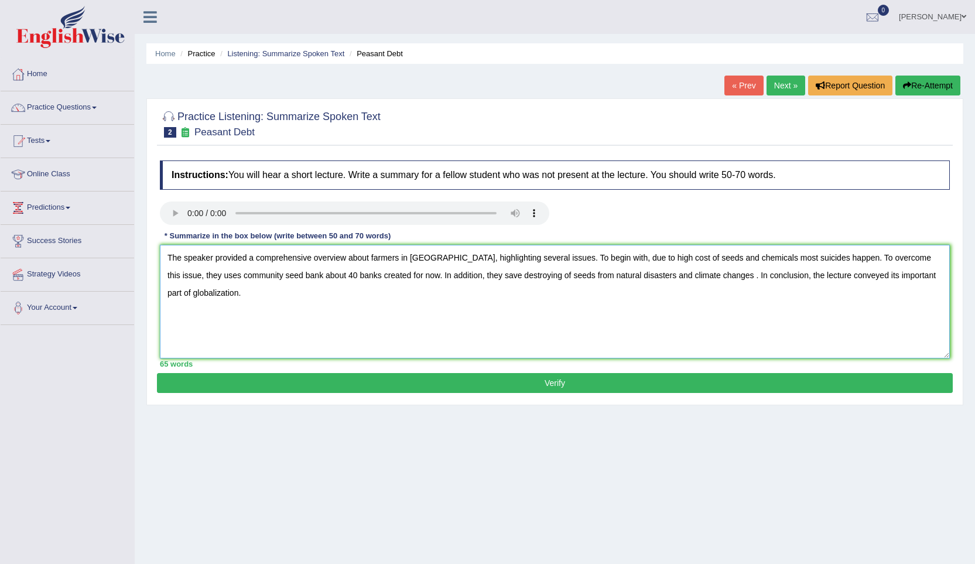
click at [939, 259] on textarea "The speaker provided a comprehensive overview about farmers in India, highlight…" at bounding box center [555, 302] width 790 height 114
drag, startPoint x: 246, startPoint y: 278, endPoint x: 258, endPoint y: 282, distance: 12.2
click at [246, 278] on textarea "The speaker provided a comprehensive overview about farmers in India, highlight…" at bounding box center [555, 302] width 790 height 114
click at [313, 278] on textarea "The speaker provided a comprehensive overview about farmers in India, highlight…" at bounding box center [555, 302] width 790 height 114
click at [394, 275] on textarea "The speaker provided a comprehensive overview about farmers in India, highlight…" at bounding box center [555, 302] width 790 height 114
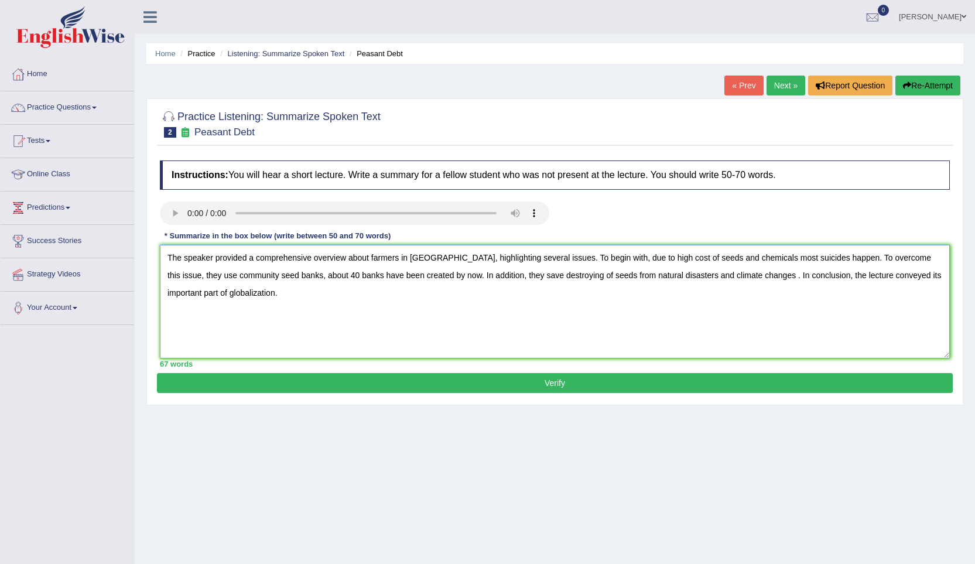
click at [542, 278] on textarea "The speaker provided a comprehensive overview about farmers in India, highlight…" at bounding box center [555, 302] width 790 height 114
click at [517, 277] on textarea "The speaker provided a comprehensive overview about farmers in India, highlight…" at bounding box center [555, 302] width 790 height 114
click at [724, 278] on textarea "The speaker provided a comprehensive overview about farmers in India, highlight…" at bounding box center [555, 302] width 790 height 114
click at [857, 277] on textarea "The speaker provided a comprehensive overview about farmers in India, highlight…" at bounding box center [555, 302] width 790 height 114
type textarea "The speaker provided a comprehensive overview about farmers in India, highlight…"
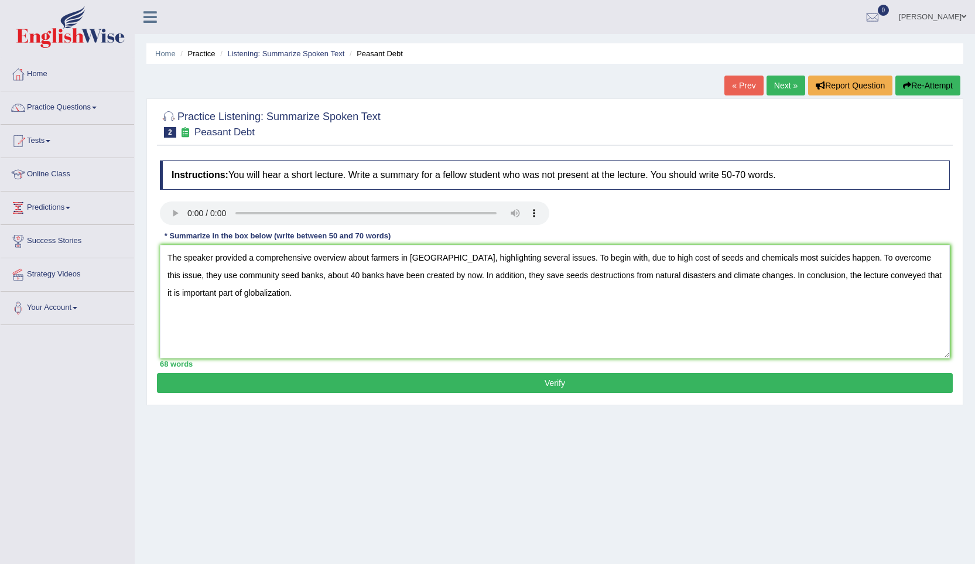
click at [429, 383] on button "Verify" at bounding box center [555, 383] width 796 height 20
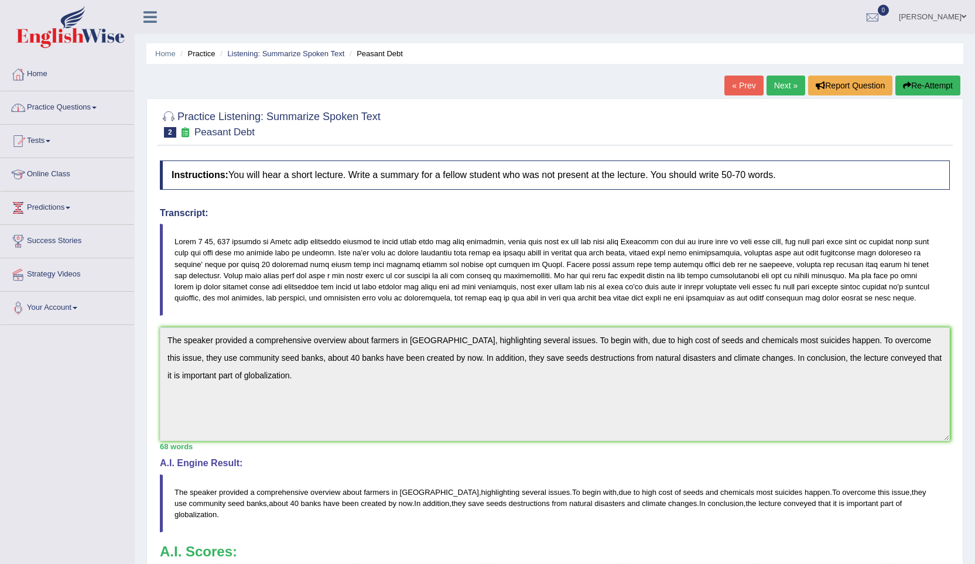
click at [70, 110] on link "Practice Questions" at bounding box center [68, 105] width 134 height 29
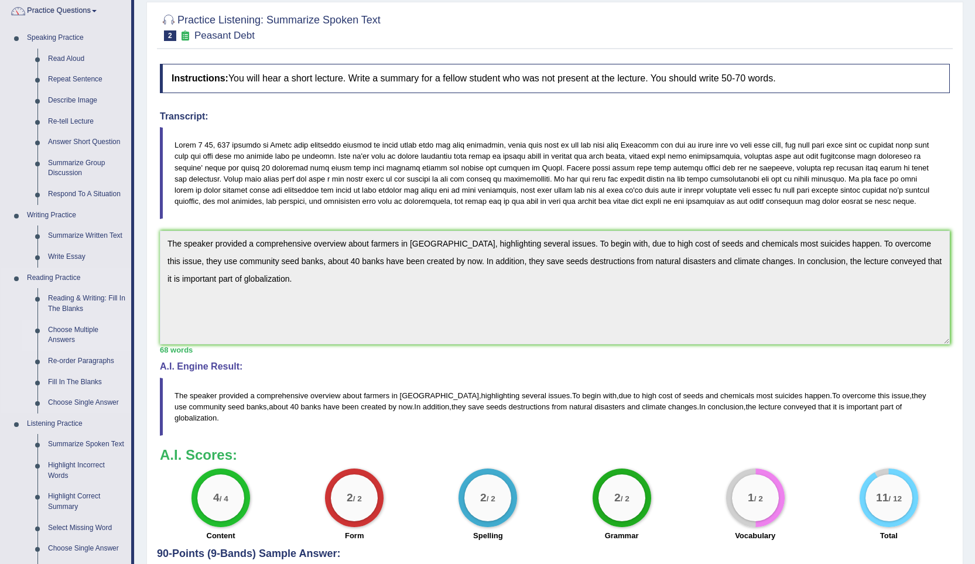
scroll to position [117, 0]
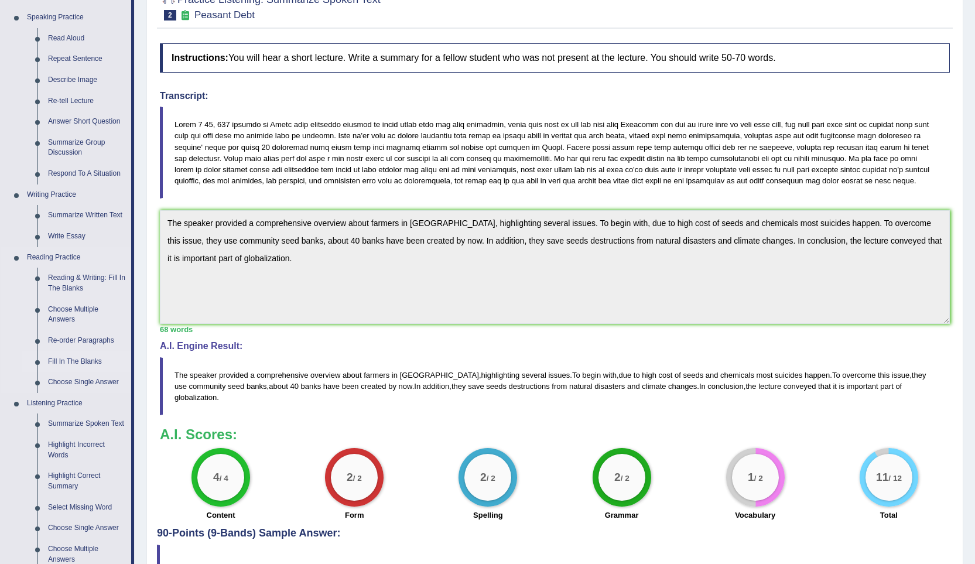
click at [66, 361] on link "Fill In The Blanks" at bounding box center [87, 362] width 88 height 21
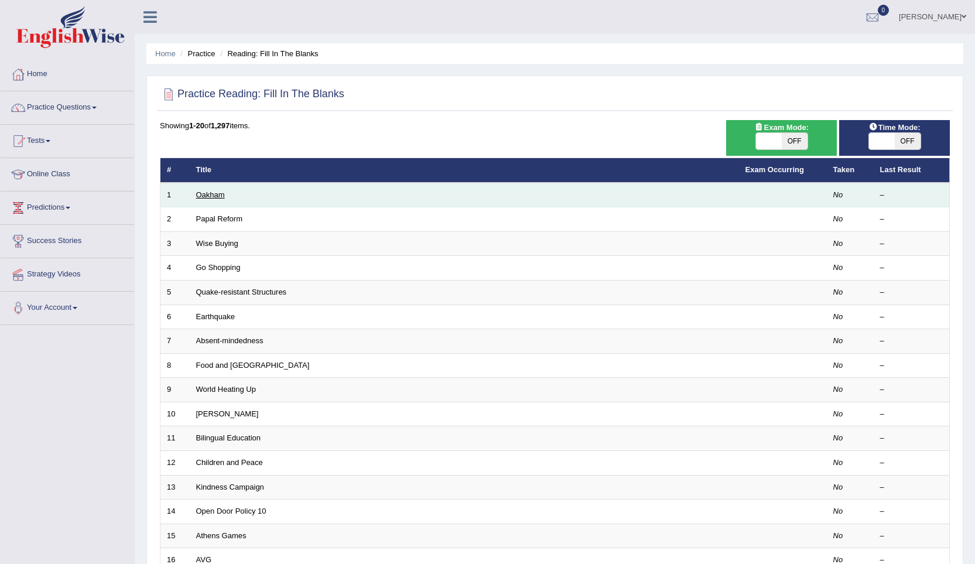
click at [211, 195] on link "Oakham" at bounding box center [210, 194] width 29 height 9
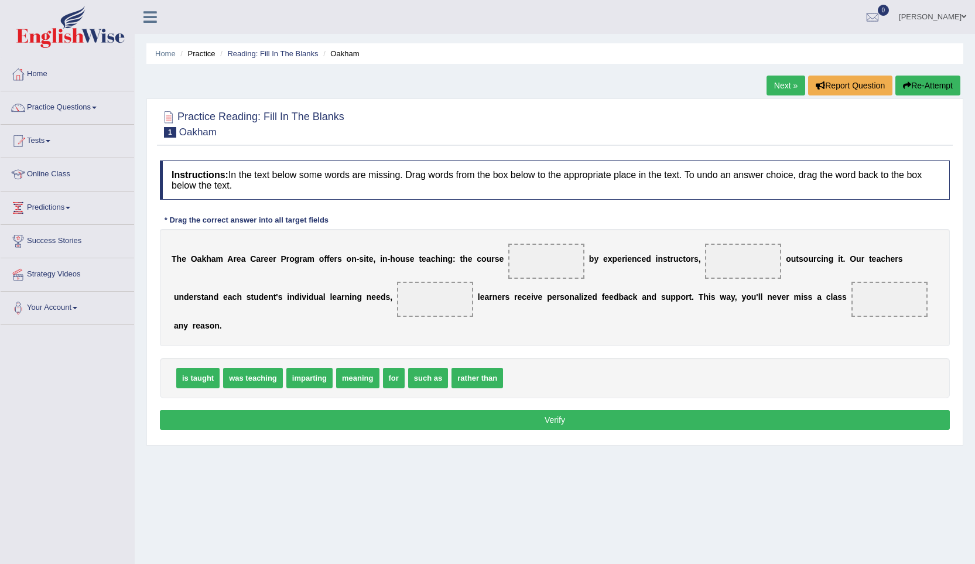
click at [197, 384] on span "is taught" at bounding box center [197, 378] width 43 height 21
click at [525, 268] on span at bounding box center [547, 261] width 76 height 35
drag, startPoint x: 204, startPoint y: 375, endPoint x: 534, endPoint y: 266, distance: 347.9
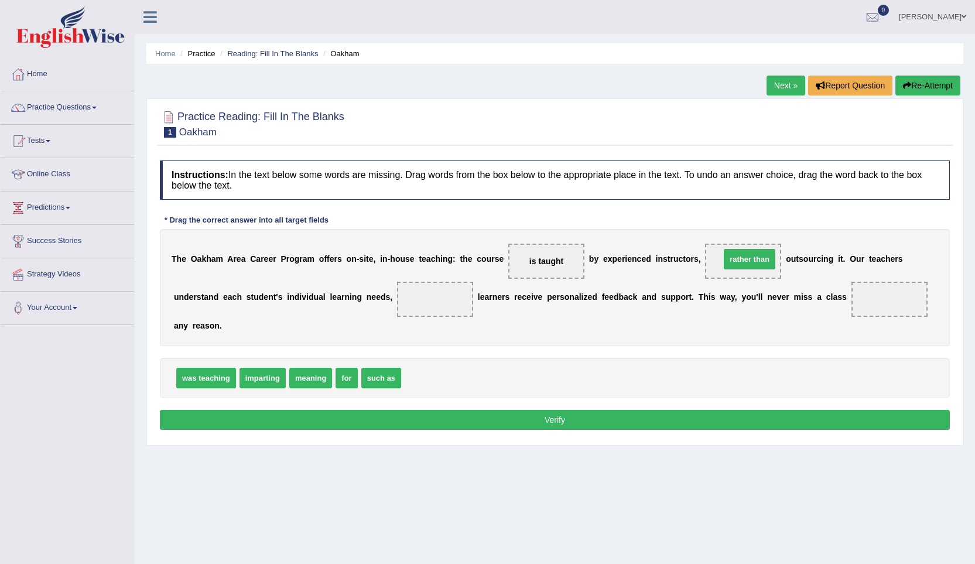
drag, startPoint x: 432, startPoint y: 381, endPoint x: 750, endPoint y: 263, distance: 339.8
drag, startPoint x: 388, startPoint y: 377, endPoint x: 436, endPoint y: 299, distance: 91.8
drag, startPoint x: 346, startPoint y: 376, endPoint x: 906, endPoint y: 298, distance: 566.0
click at [491, 416] on button "Verify" at bounding box center [555, 420] width 790 height 20
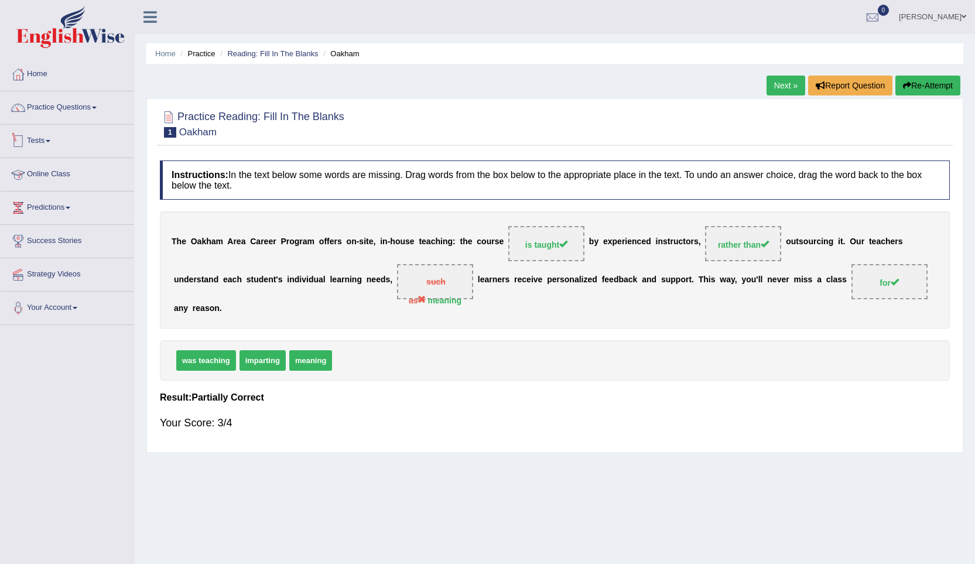
click at [53, 136] on link "Tests" at bounding box center [68, 139] width 134 height 29
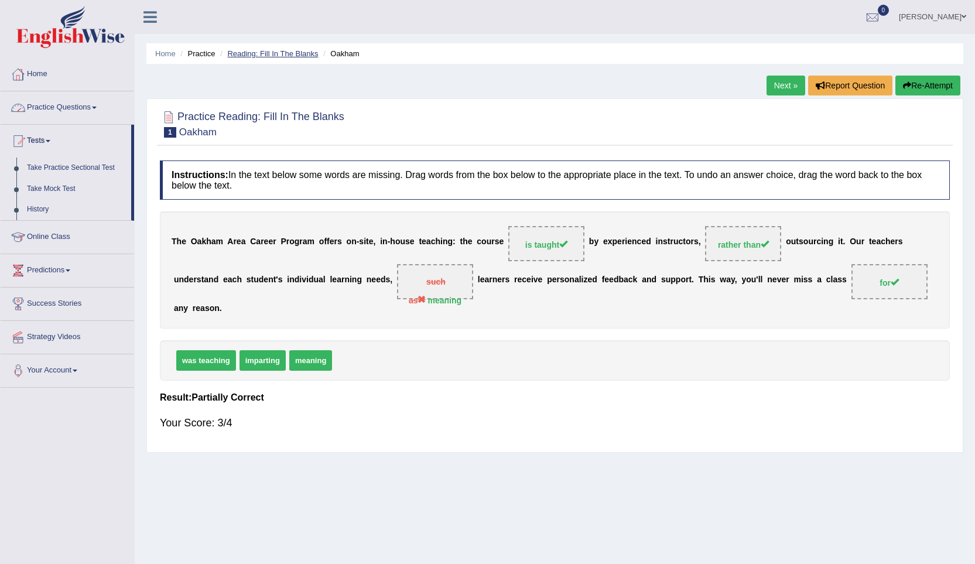
click at [286, 54] on link "Reading: Fill In The Blanks" at bounding box center [272, 53] width 91 height 9
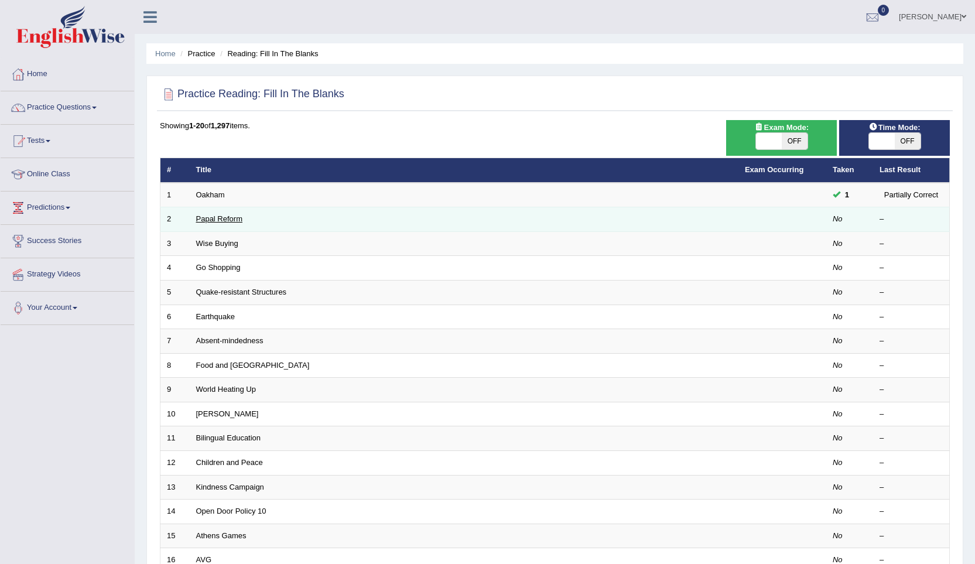
click at [213, 218] on link "Papal Reform" at bounding box center [219, 218] width 46 height 9
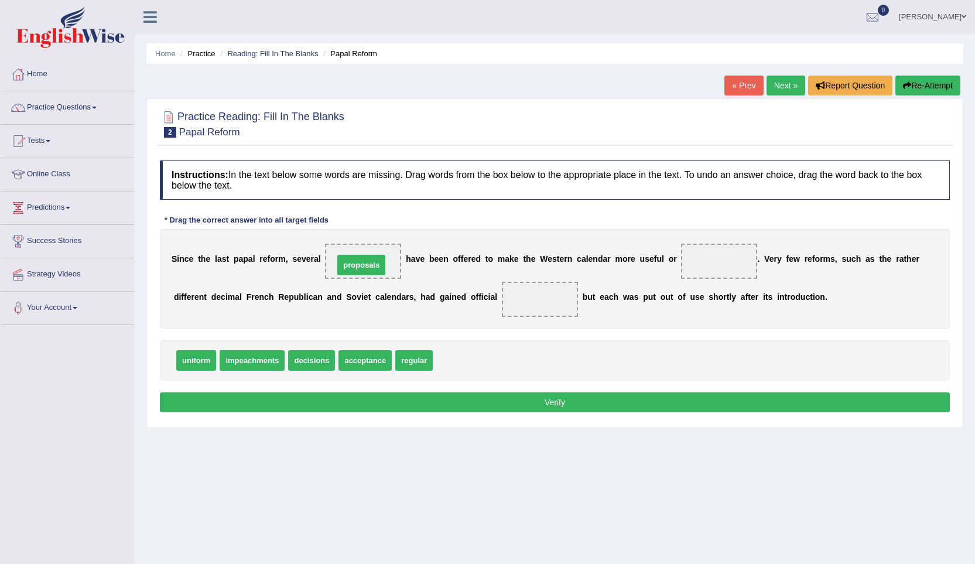
drag, startPoint x: 469, startPoint y: 357, endPoint x: 369, endPoint y: 260, distance: 138.8
drag, startPoint x: 189, startPoint y: 366, endPoint x: 721, endPoint y: 266, distance: 541.3
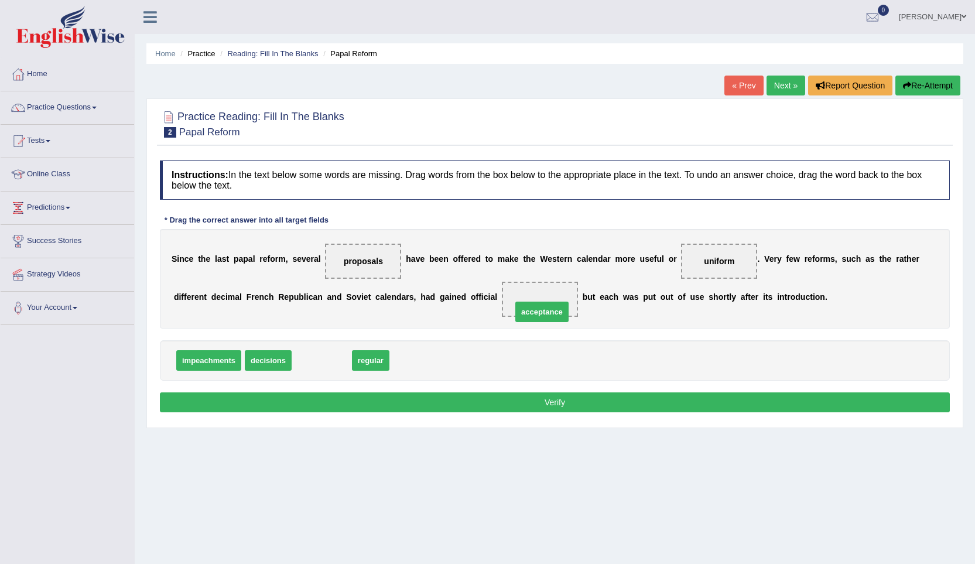
drag, startPoint x: 325, startPoint y: 359, endPoint x: 552, endPoint y: 299, distance: 235.5
click at [546, 404] on button "Verify" at bounding box center [555, 403] width 790 height 20
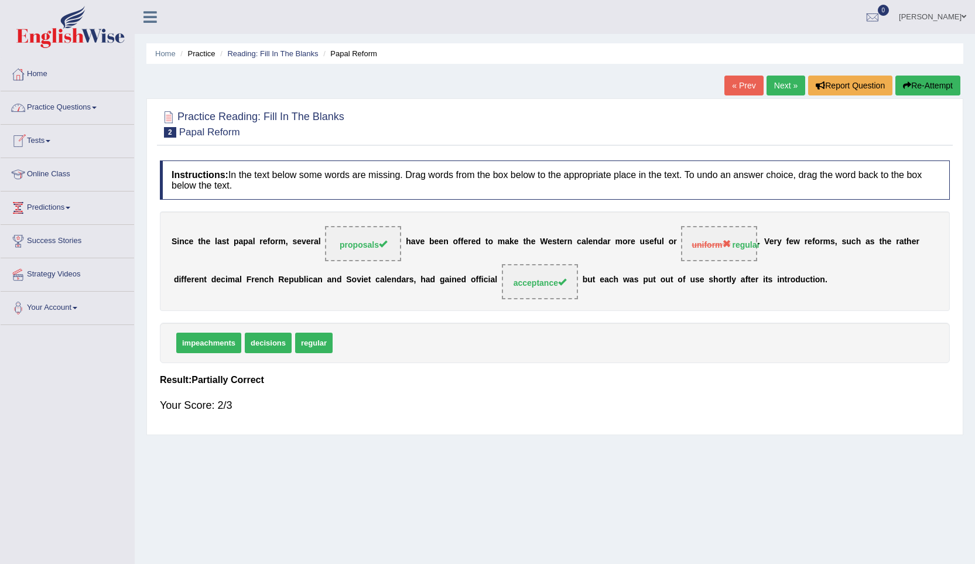
click at [60, 108] on link "Practice Questions" at bounding box center [68, 105] width 134 height 29
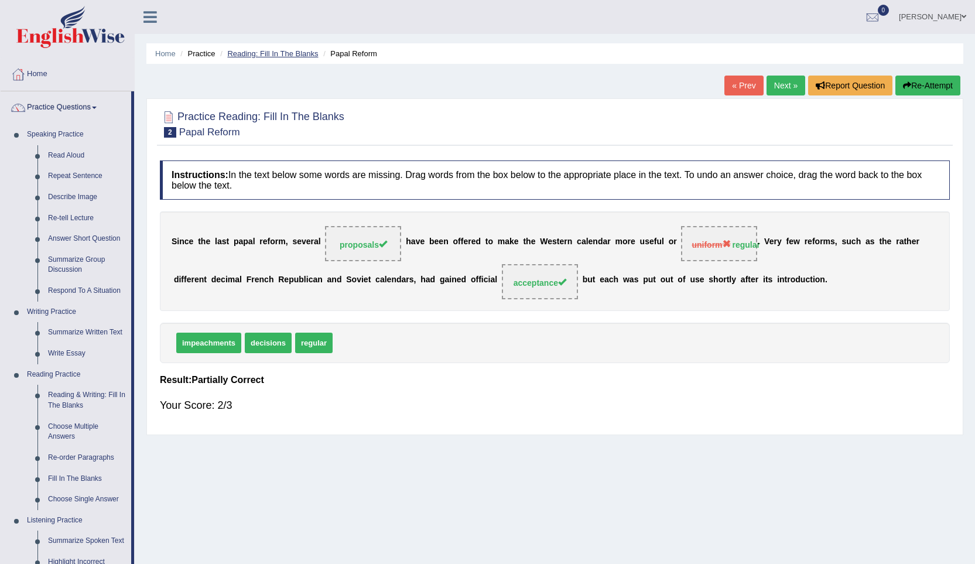
click at [296, 57] on link "Reading: Fill In The Blanks" at bounding box center [272, 53] width 91 height 9
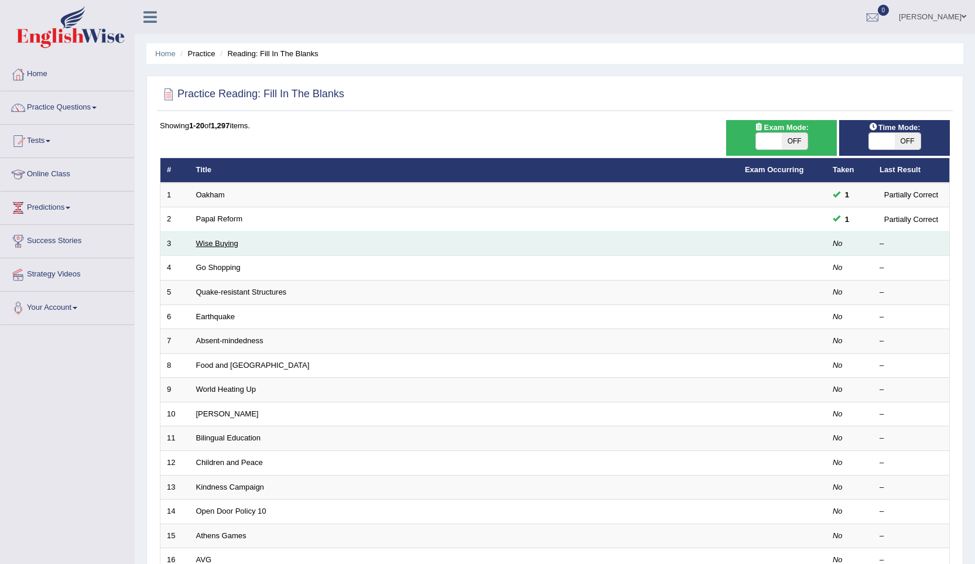
click at [214, 244] on link "Wise Buying" at bounding box center [217, 243] width 42 height 9
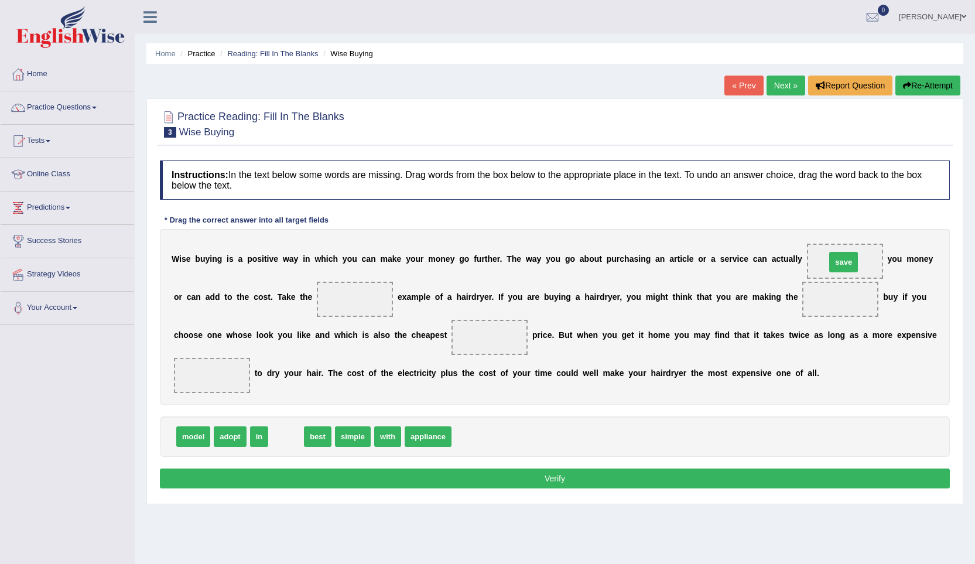
drag, startPoint x: 290, startPoint y: 437, endPoint x: 848, endPoint y: 262, distance: 584.4
drag, startPoint x: 282, startPoint y: 436, endPoint x: 346, endPoint y: 303, distance: 147.3
drag, startPoint x: 354, startPoint y: 298, endPoint x: 400, endPoint y: 432, distance: 141.9
drag, startPoint x: 282, startPoint y: 437, endPoint x: 339, endPoint y: 297, distance: 150.9
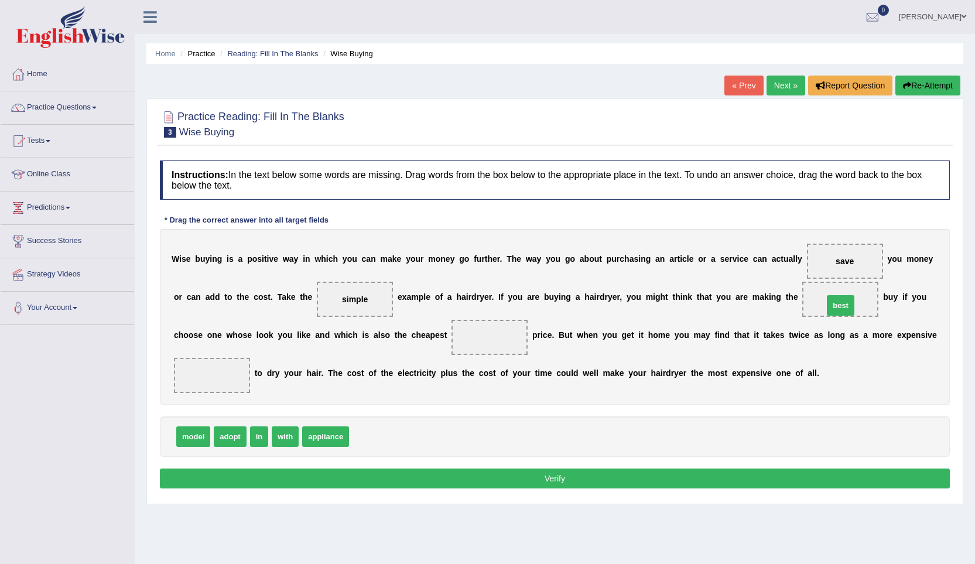
drag, startPoint x: 373, startPoint y: 435, endPoint x: 847, endPoint y: 304, distance: 492.3
drag, startPoint x: 258, startPoint y: 436, endPoint x: 500, endPoint y: 338, distance: 261.2
drag, startPoint x: 306, startPoint y: 440, endPoint x: 217, endPoint y: 380, distance: 107.6
click at [497, 476] on button "Verify" at bounding box center [555, 479] width 790 height 20
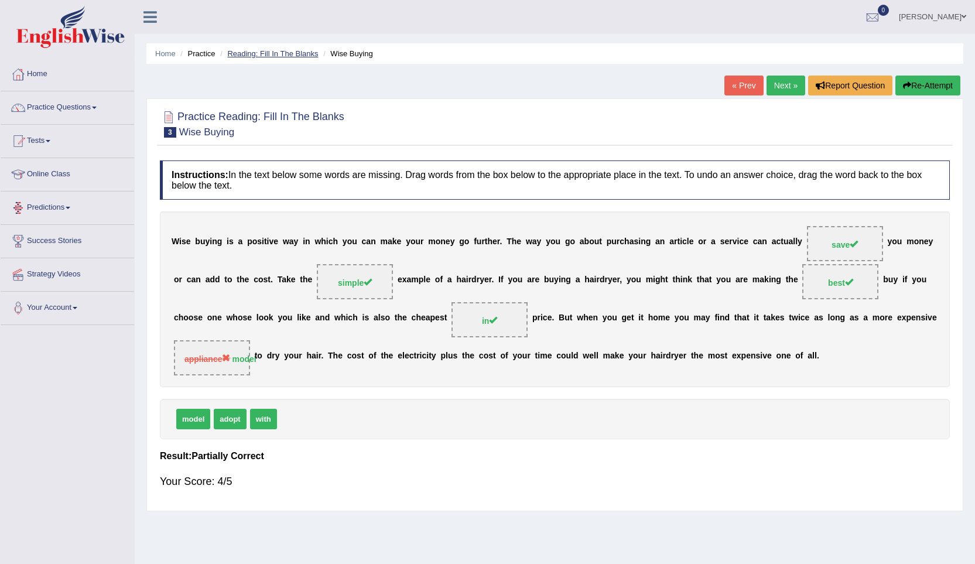
click at [292, 57] on link "Reading: Fill In The Blanks" at bounding box center [272, 53] width 91 height 9
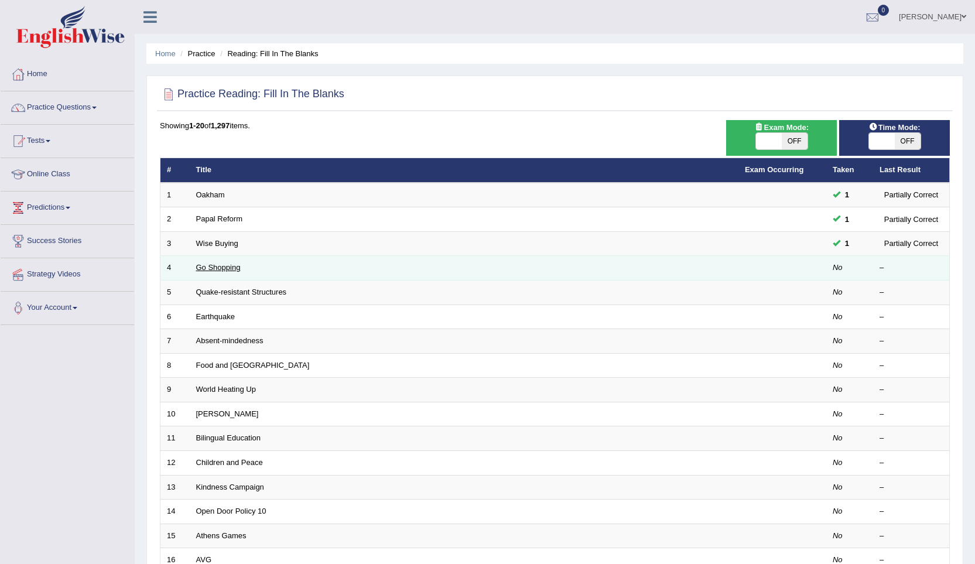
click at [228, 272] on link "Go Shopping" at bounding box center [218, 267] width 45 height 9
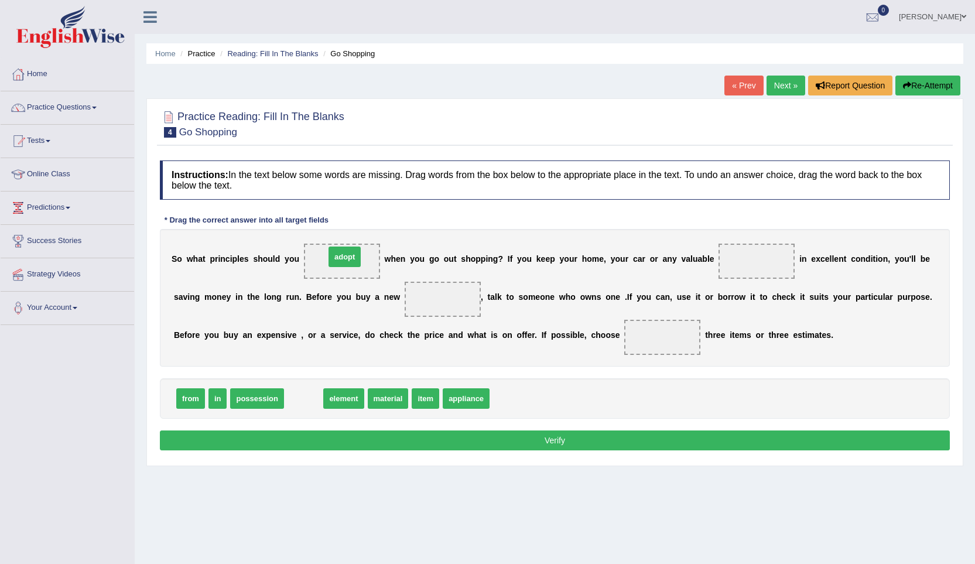
drag, startPoint x: 303, startPoint y: 401, endPoint x: 344, endPoint y: 260, distance: 147.6
drag, startPoint x: 394, startPoint y: 402, endPoint x: 766, endPoint y: 272, distance: 394.5
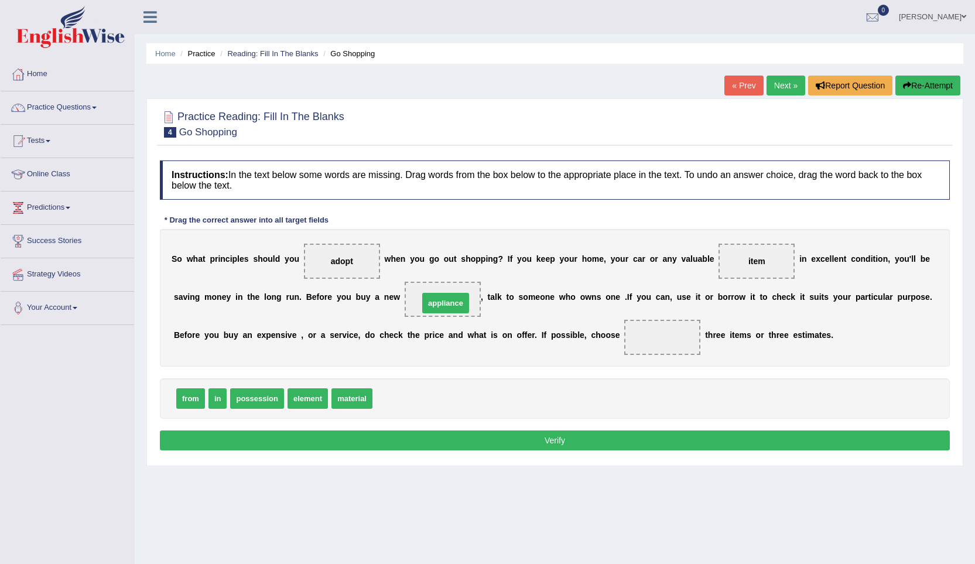
drag, startPoint x: 421, startPoint y: 367, endPoint x: 445, endPoint y: 304, distance: 67.9
drag, startPoint x: 192, startPoint y: 398, endPoint x: 684, endPoint y: 337, distance: 496.5
click at [479, 435] on button "Verify" at bounding box center [555, 441] width 790 height 20
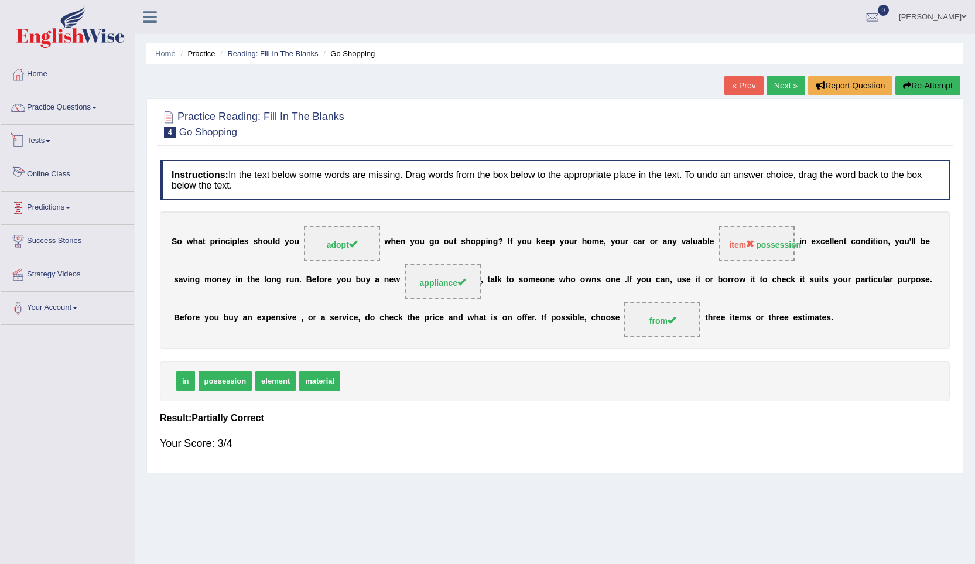
click at [291, 56] on link "Reading: Fill In The Blanks" at bounding box center [272, 53] width 91 height 9
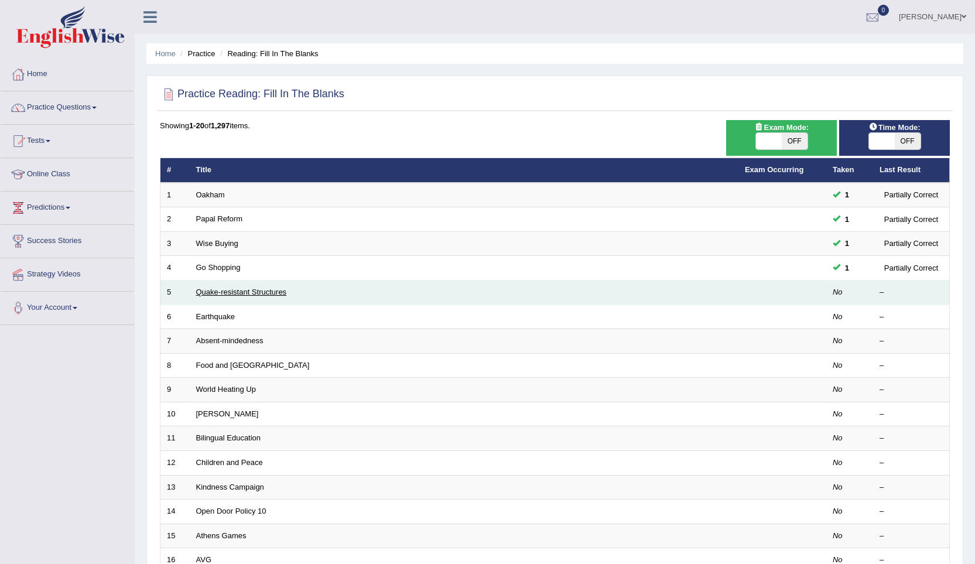
click at [257, 292] on link "Quake-resistant Structures" at bounding box center [241, 292] width 91 height 9
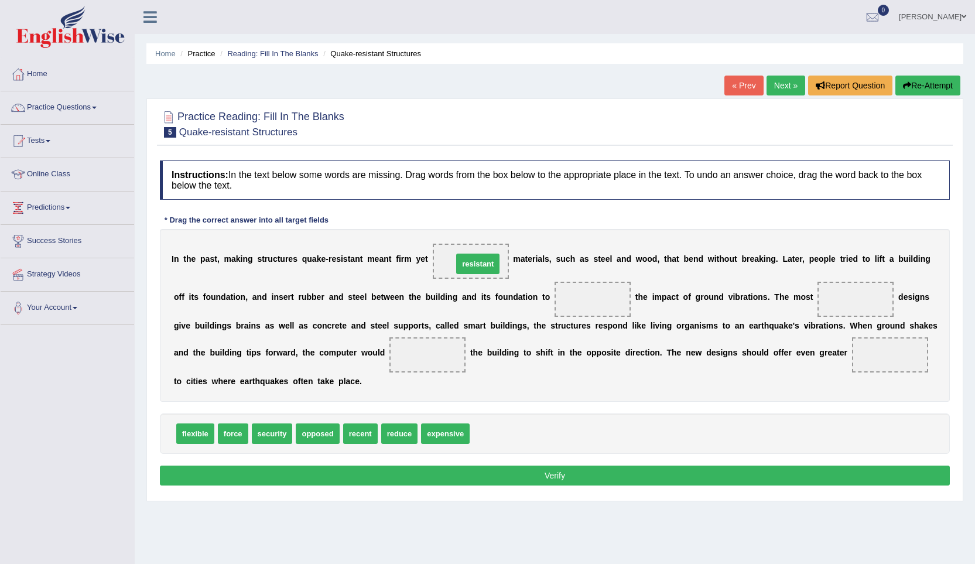
drag, startPoint x: 499, startPoint y: 431, endPoint x: 482, endPoint y: 261, distance: 170.7
drag, startPoint x: 459, startPoint y: 262, endPoint x: 514, endPoint y: 434, distance: 180.3
drag, startPoint x: 192, startPoint y: 430, endPoint x: 473, endPoint y: 254, distance: 331.6
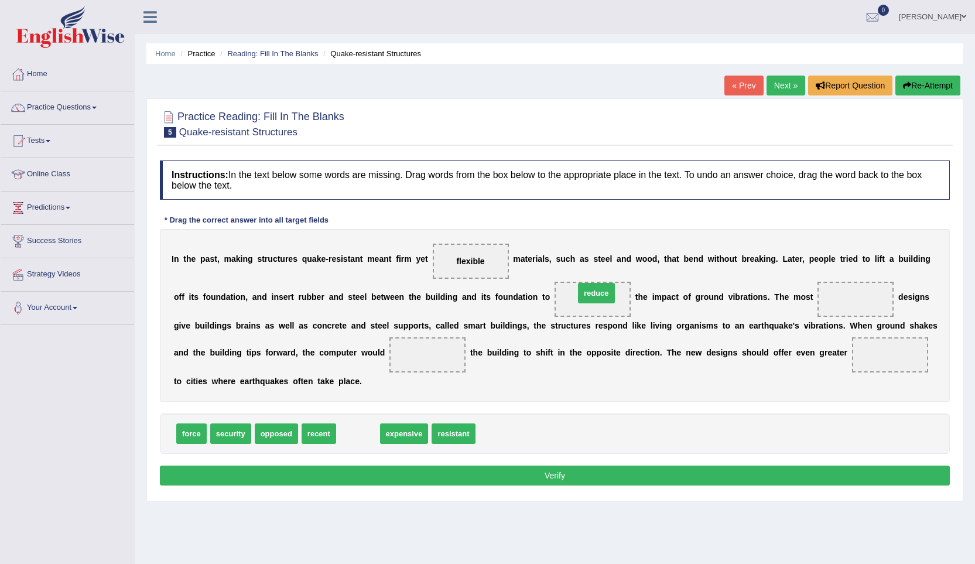
drag, startPoint x: 356, startPoint y: 434, endPoint x: 595, endPoint y: 294, distance: 276.8
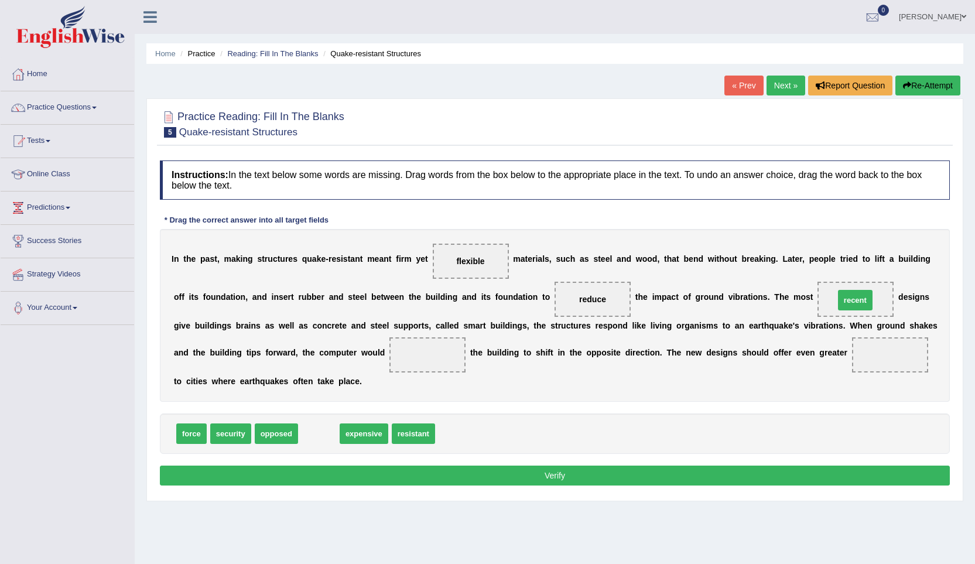
drag, startPoint x: 311, startPoint y: 435, endPoint x: 848, endPoint y: 301, distance: 553.0
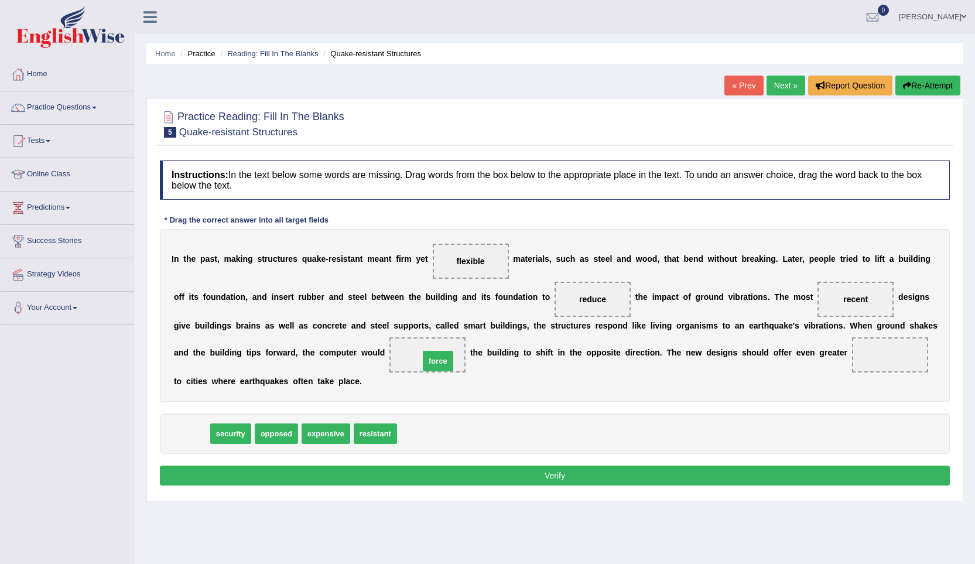
drag, startPoint x: 193, startPoint y: 433, endPoint x: 440, endPoint y: 360, distance: 257.1
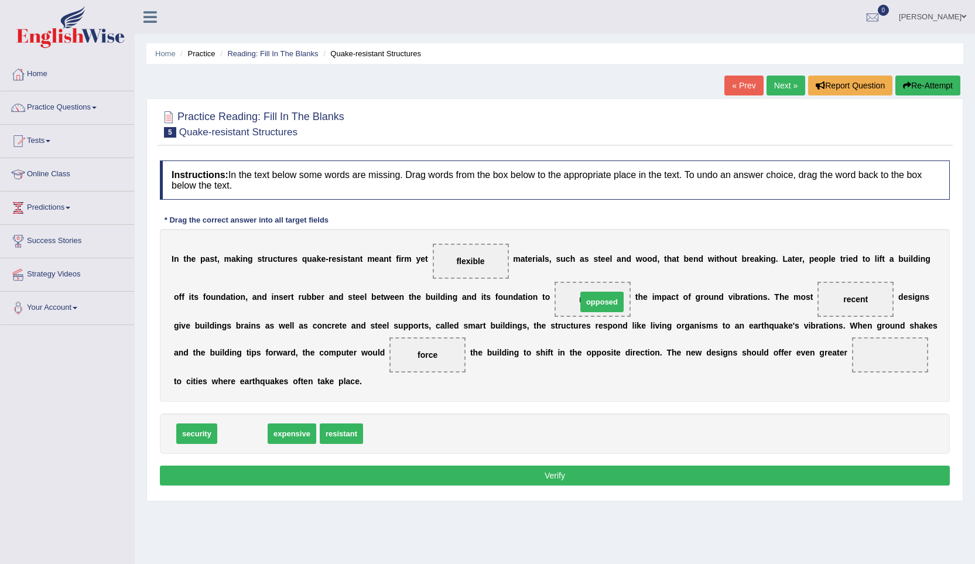
drag, startPoint x: 267, startPoint y: 432, endPoint x: 603, endPoint y: 302, distance: 360.6
click at [200, 432] on span "security" at bounding box center [196, 434] width 41 height 21
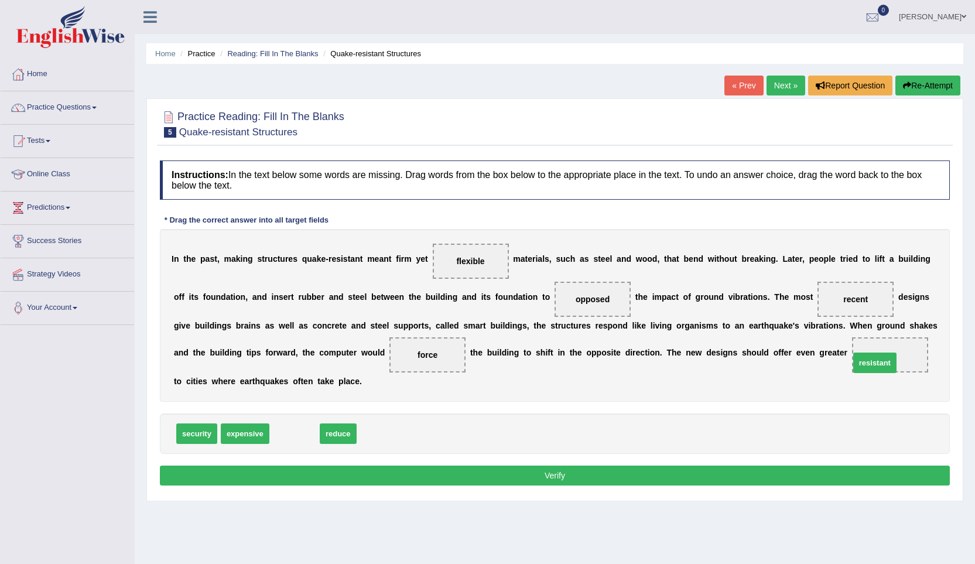
drag, startPoint x: 294, startPoint y: 434, endPoint x: 873, endPoint y: 363, distance: 584.3
click at [555, 476] on button "Verify" at bounding box center [555, 476] width 790 height 20
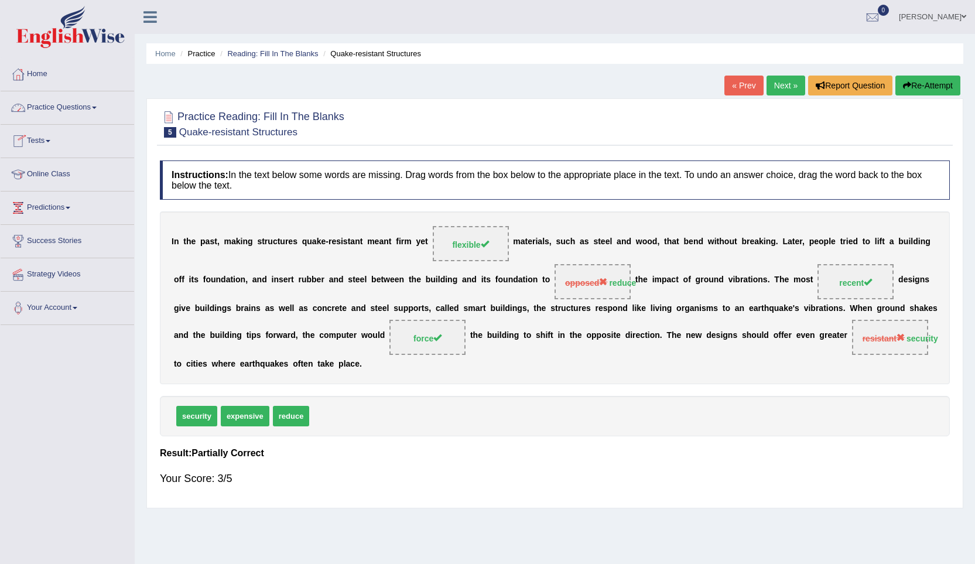
click at [59, 110] on link "Practice Questions" at bounding box center [68, 105] width 134 height 29
